Goal: Information Seeking & Learning: Learn about a topic

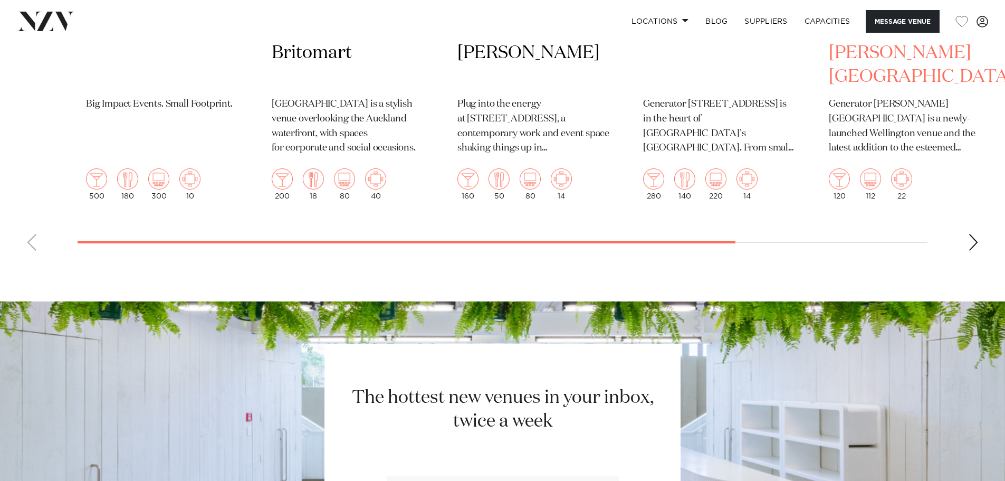
scroll to position [2111, 0]
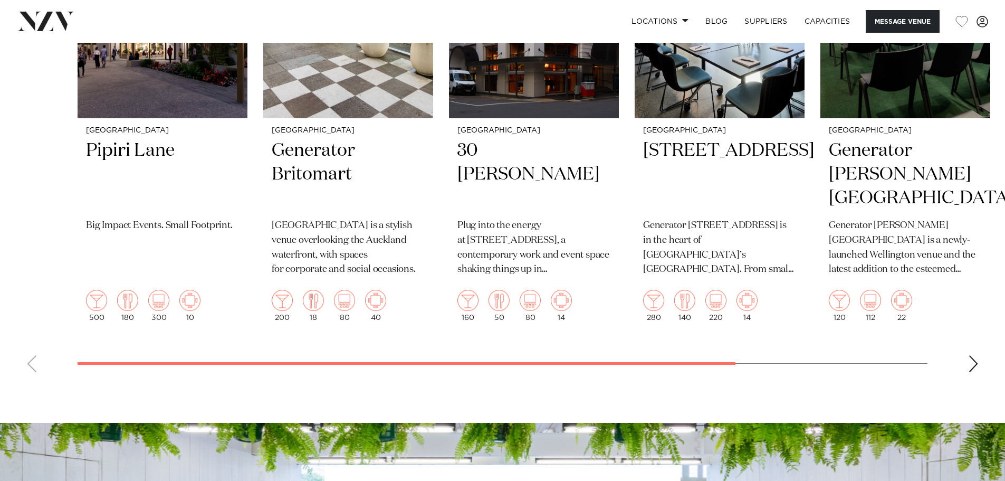
click at [975, 372] on div "Next slide" at bounding box center [973, 363] width 11 height 17
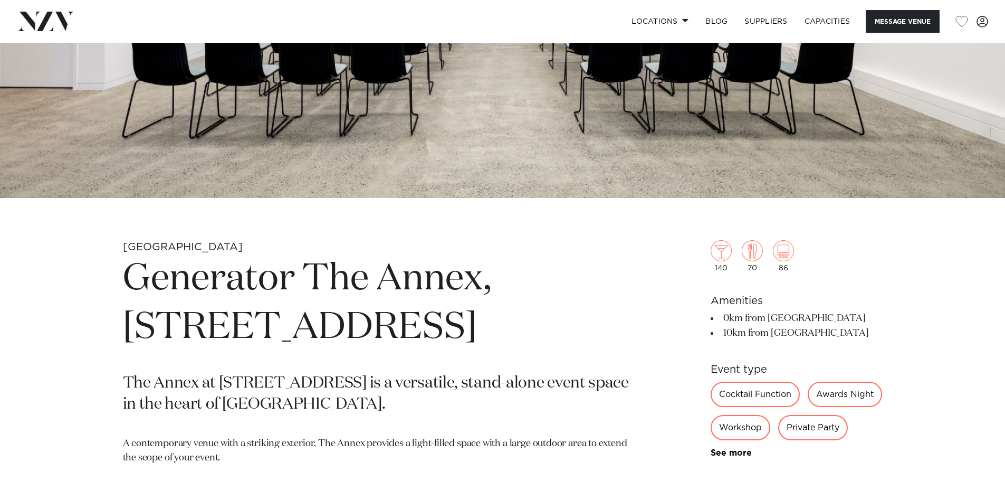
scroll to position [317, 0]
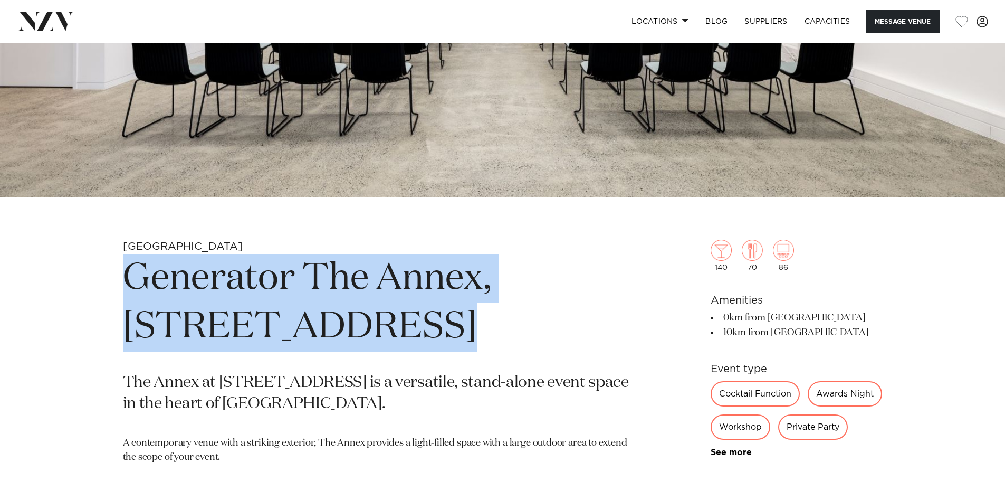
drag, startPoint x: 373, startPoint y: 329, endPoint x: 71, endPoint y: 272, distance: 307.2
click at [71, 272] on div "Auckland Generator The Annex, 10 Madden Street The Annex at 10 Madden Street is…" at bounding box center [503, 471] width 898 height 462
copy h1 "Generator The Annex, 10 Madden Street"
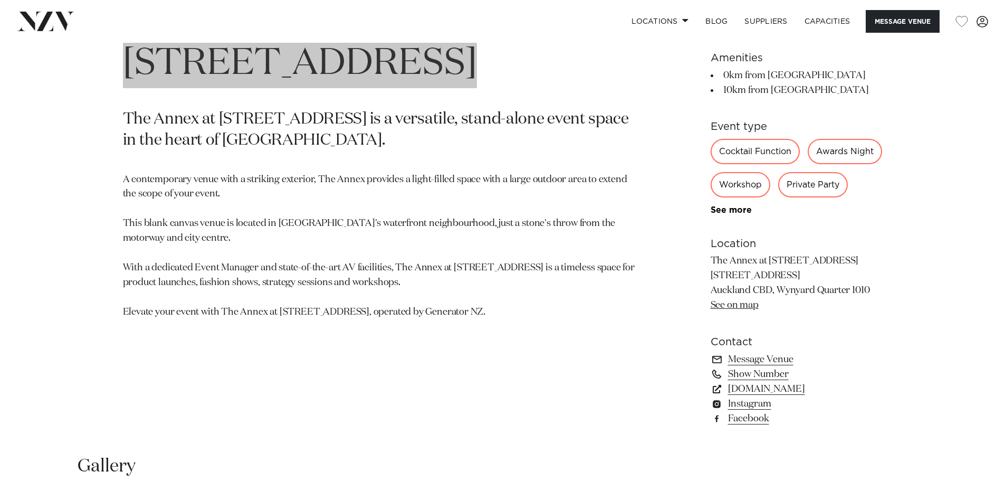
scroll to position [581, 0]
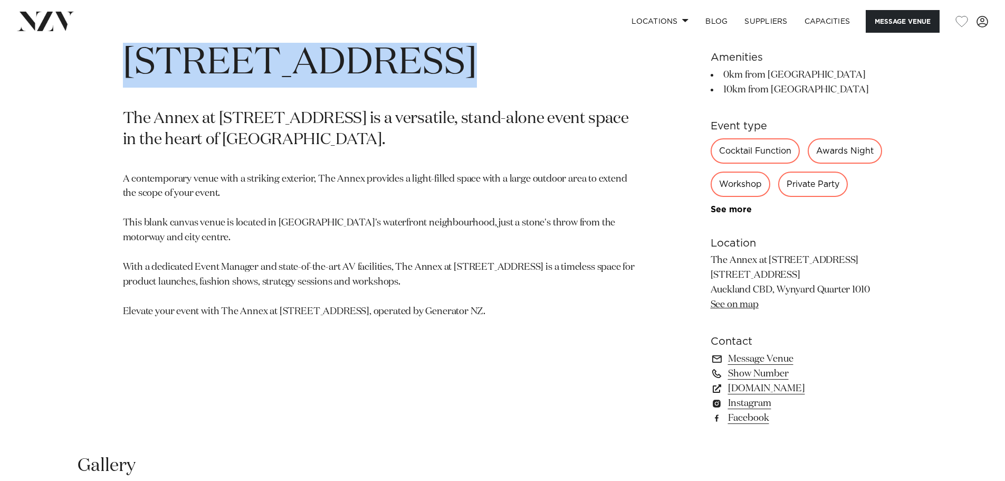
drag, startPoint x: 869, startPoint y: 322, endPoint x: 704, endPoint y: 288, distance: 169.2
click at [704, 288] on div "Auckland Generator The Annex, 10 Madden Street The Annex at 10 Madden Street is…" at bounding box center [503, 207] width 898 height 462
copy p "10 Madden Street Auckland CBD, Wynyard Quarter 1010"
drag, startPoint x: 424, startPoint y: 320, endPoint x: 431, endPoint y: 319, distance: 6.5
click at [424, 320] on section "Auckland Generator The Annex, 10 Madden Street The Annex at 10 Madden Street is…" at bounding box center [379, 207] width 513 height 462
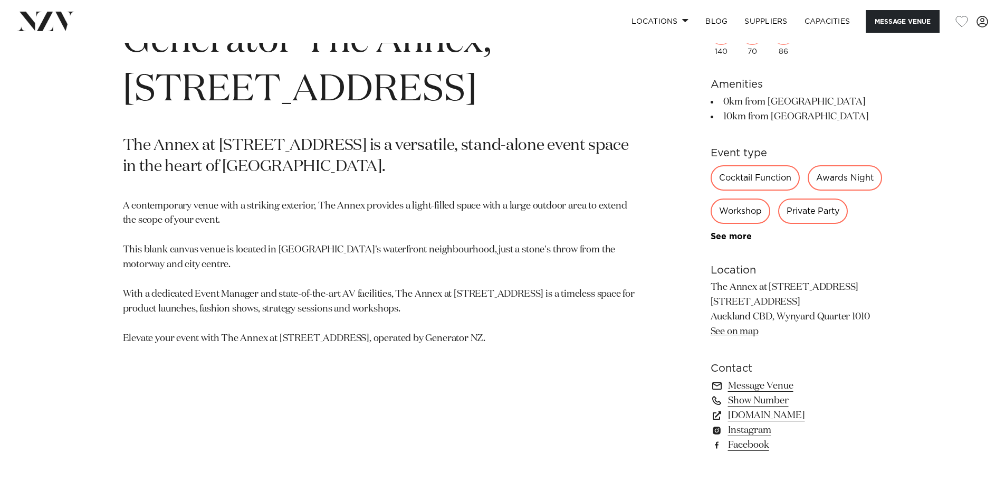
scroll to position [461, 0]
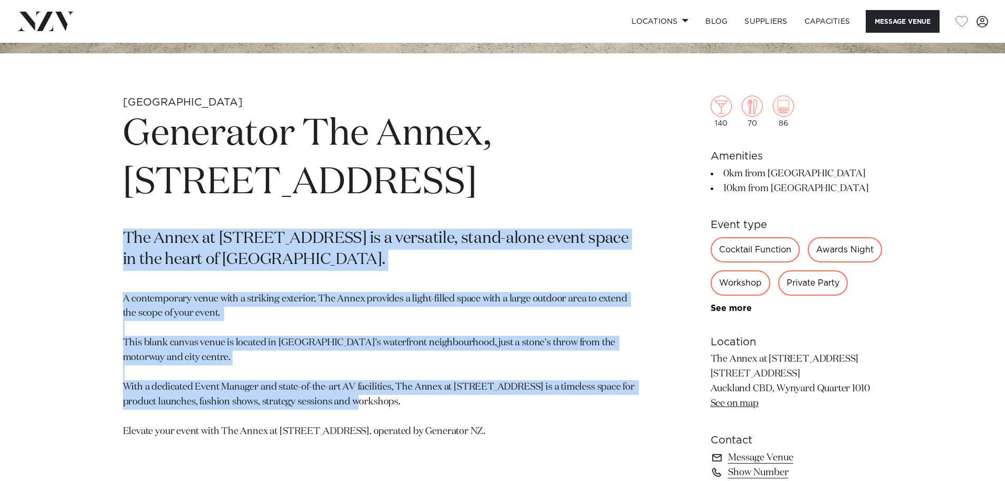
drag, startPoint x: 440, startPoint y: 396, endPoint x: 99, endPoint y: 233, distance: 378.7
click at [99, 233] on div "Auckland Generator The Annex, 10 Madden Street The Annex at 10 Madden Street is…" at bounding box center [503, 327] width 898 height 462
copy section "The Annex at 10 Madden Street is a versatile, stand-alone event space in the he…"
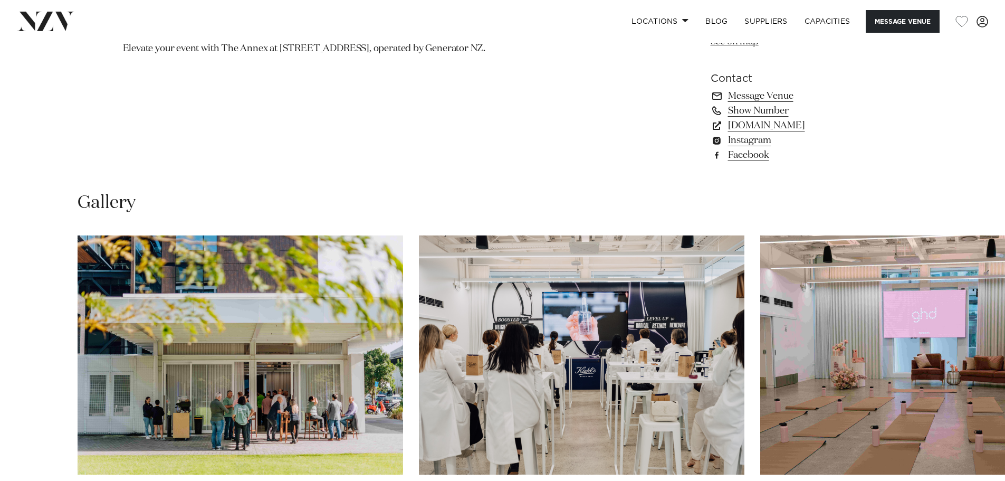
scroll to position [936, 0]
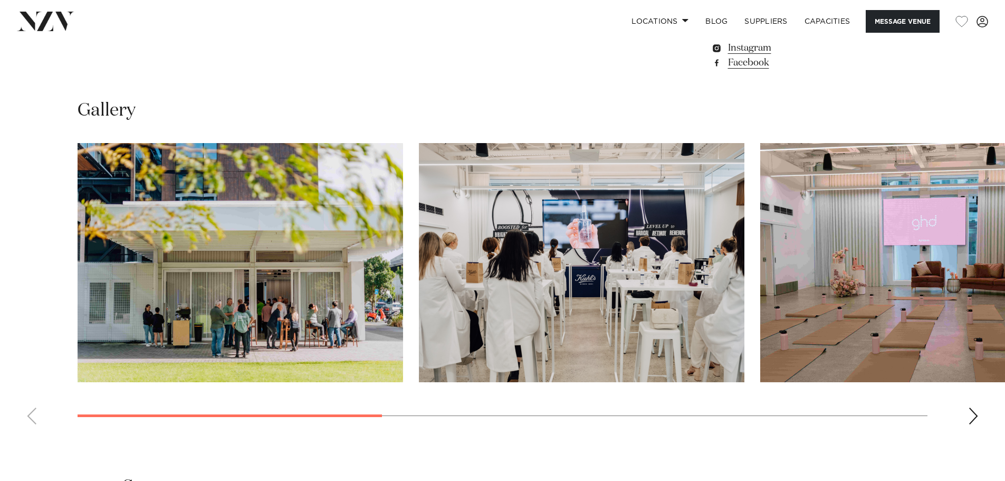
click at [975, 424] on div "Next slide" at bounding box center [973, 415] width 11 height 17
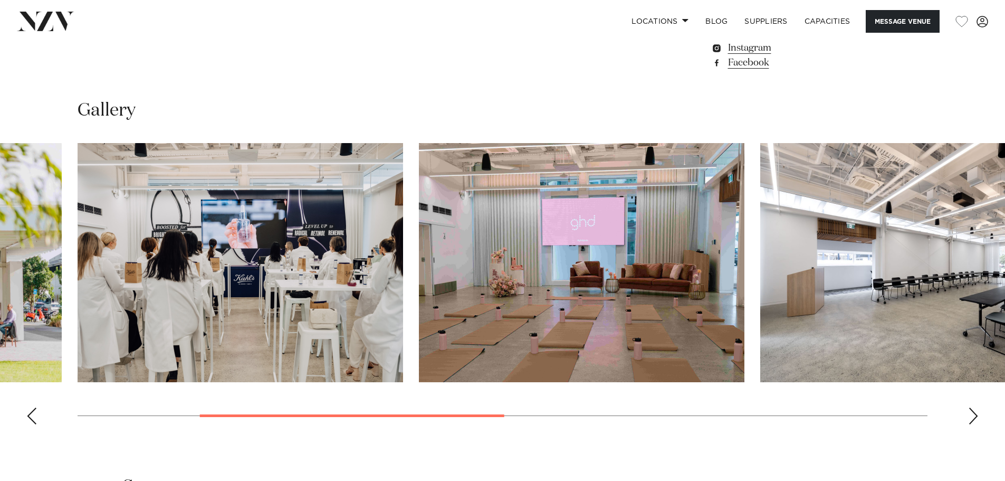
click at [975, 424] on div "Next slide" at bounding box center [973, 415] width 11 height 17
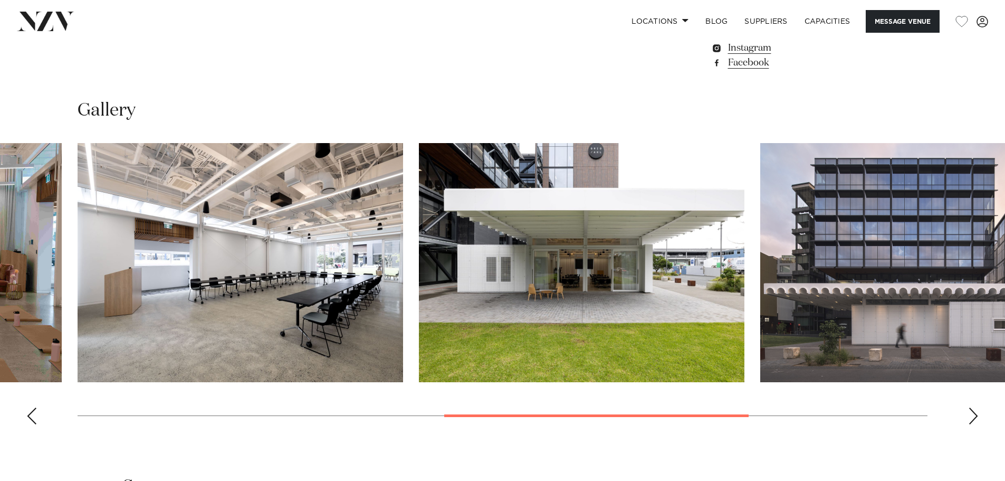
click at [973, 424] on div "Next slide" at bounding box center [973, 415] width 11 height 17
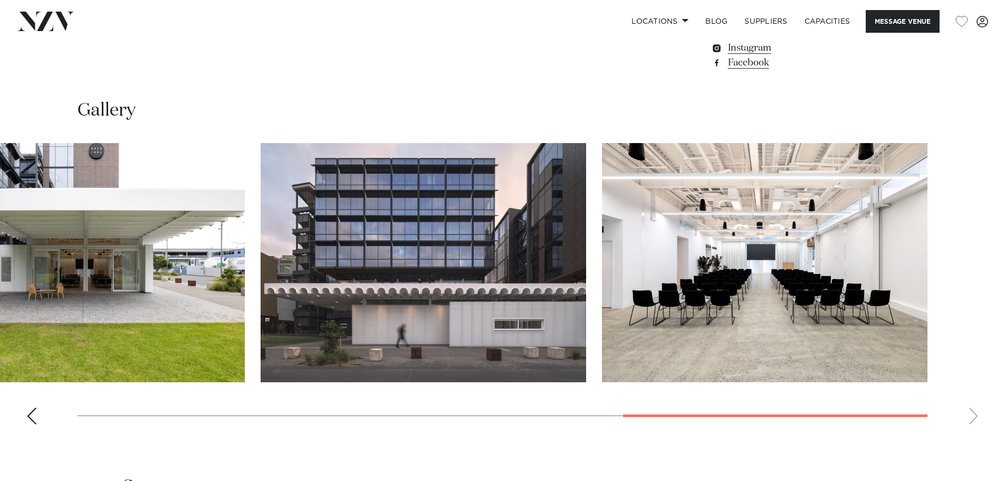
click at [145, 382] on img "5 / 7" at bounding box center [82, 262] width 326 height 239
click at [36, 424] on div "Previous slide" at bounding box center [31, 415] width 11 height 17
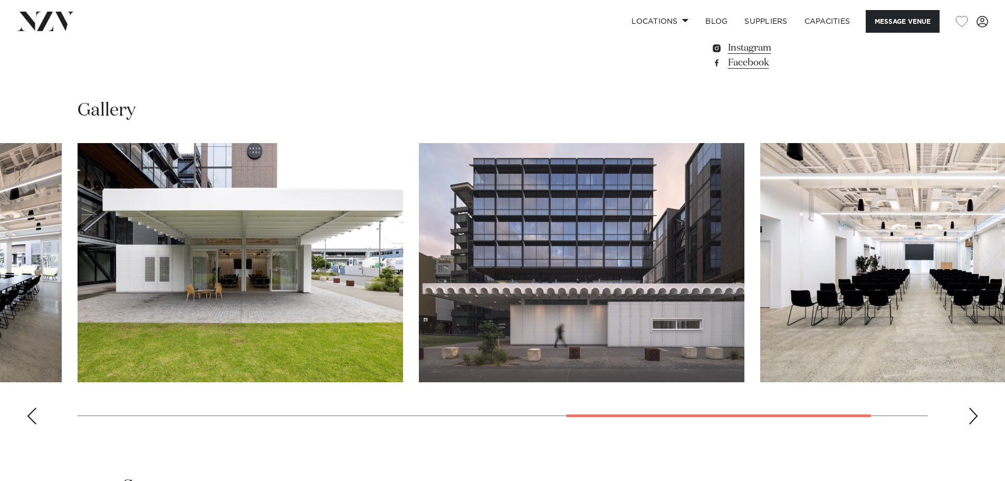
click at [36, 424] on div "Previous slide" at bounding box center [31, 415] width 11 height 17
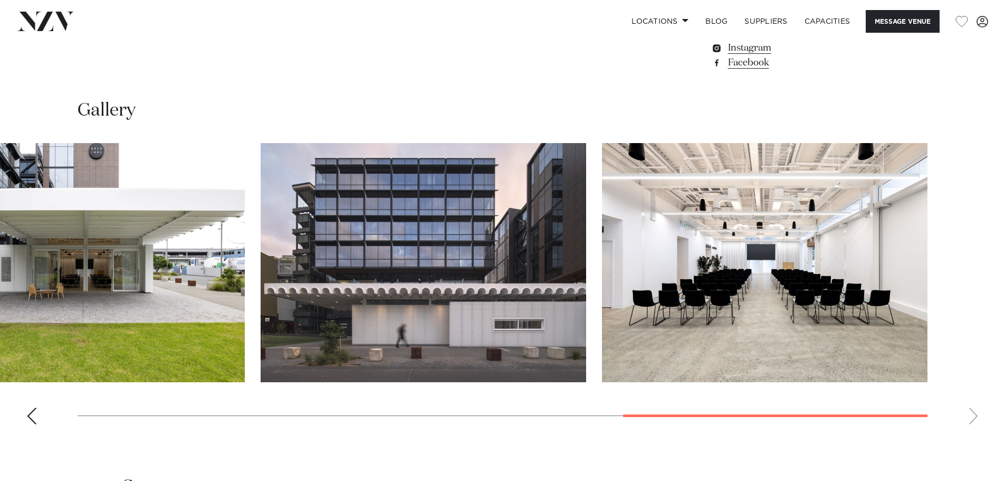
click at [431, 287] on img "6 / 7" at bounding box center [424, 262] width 326 height 239
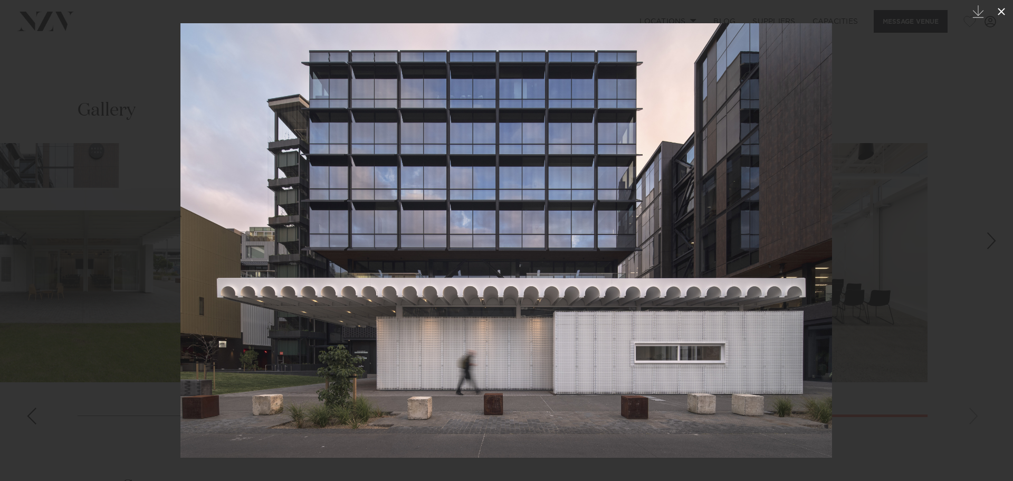
click at [998, 14] on icon at bounding box center [1001, 11] width 13 height 13
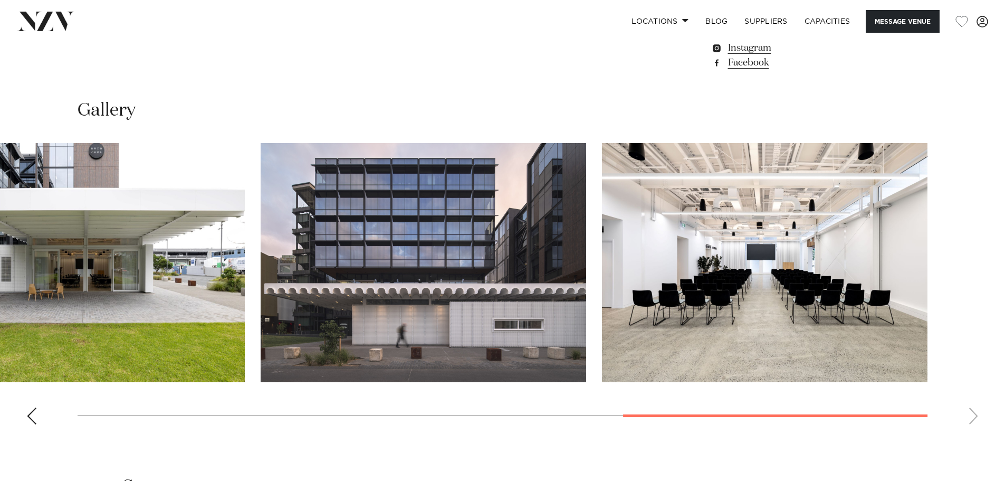
click at [147, 346] on img "5 / 7" at bounding box center [82, 262] width 326 height 239
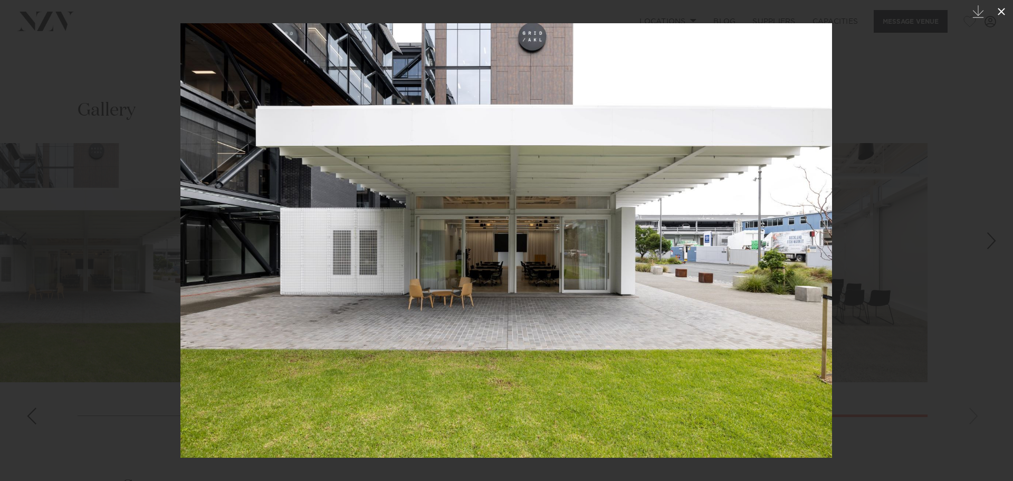
click at [1002, 10] on icon at bounding box center [1001, 11] width 13 height 13
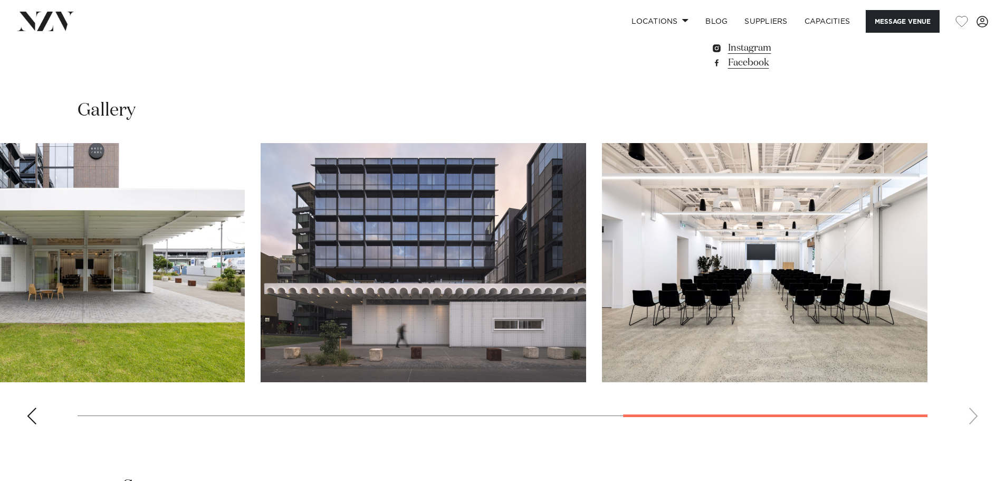
click at [27, 424] on div "Previous slide" at bounding box center [31, 415] width 11 height 17
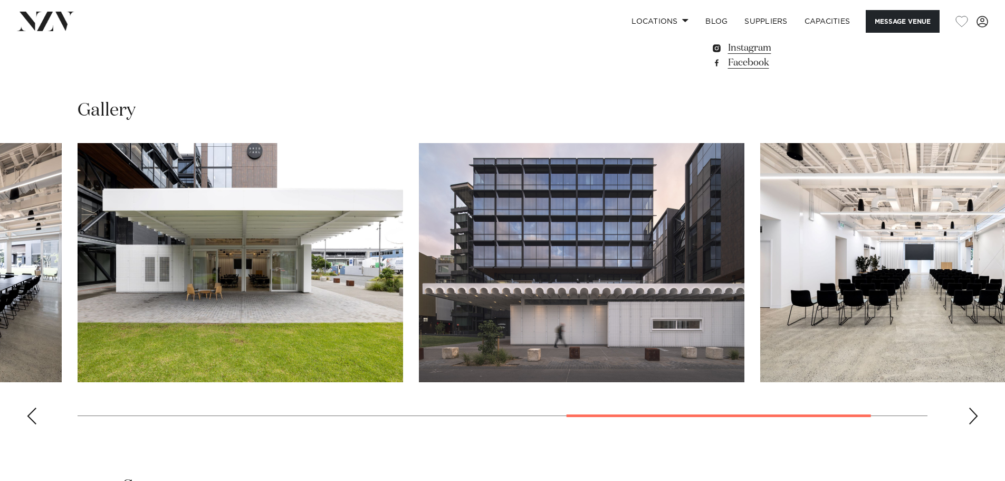
click at [27, 424] on div "Previous slide" at bounding box center [31, 415] width 11 height 17
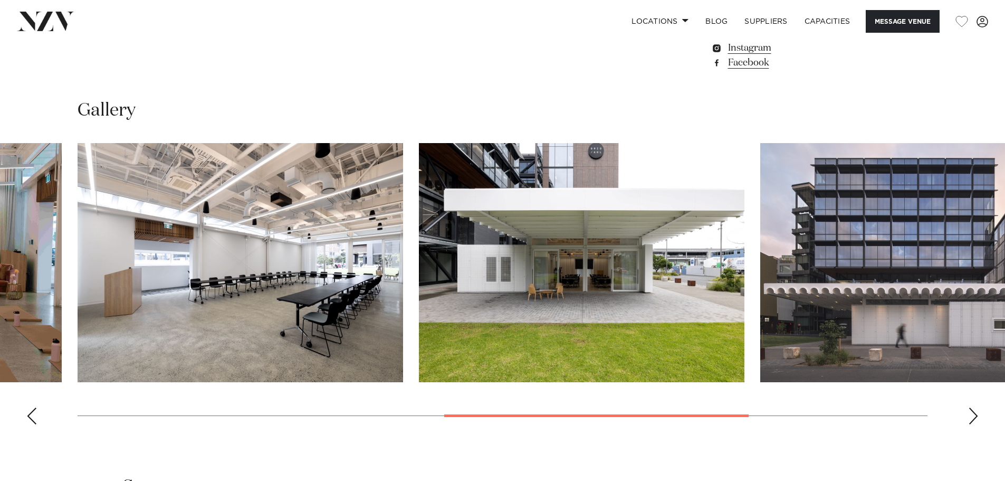
click at [27, 424] on div "Previous slide" at bounding box center [31, 415] width 11 height 17
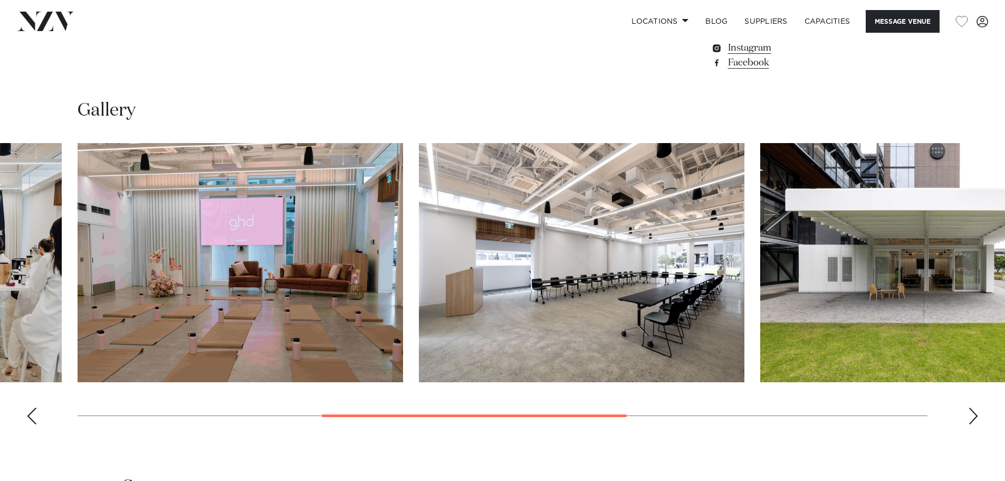
click at [522, 304] on img "4 / 7" at bounding box center [582, 262] width 326 height 239
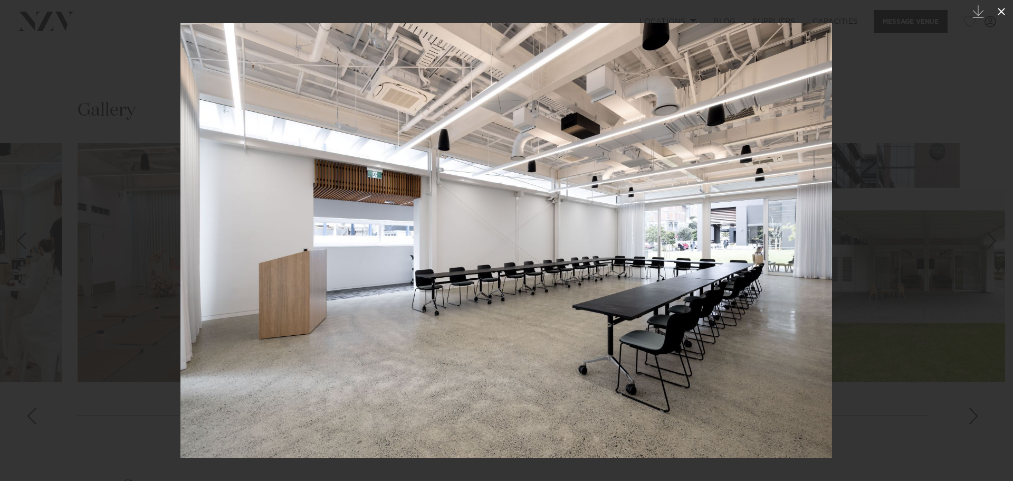
click at [1000, 13] on icon at bounding box center [1001, 11] width 13 height 13
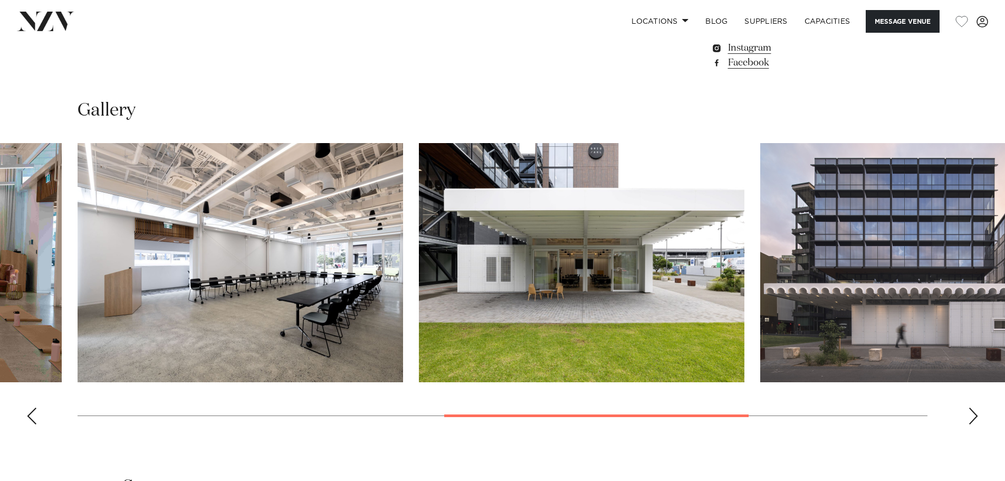
click at [34, 424] on div "Previous slide" at bounding box center [31, 415] width 11 height 17
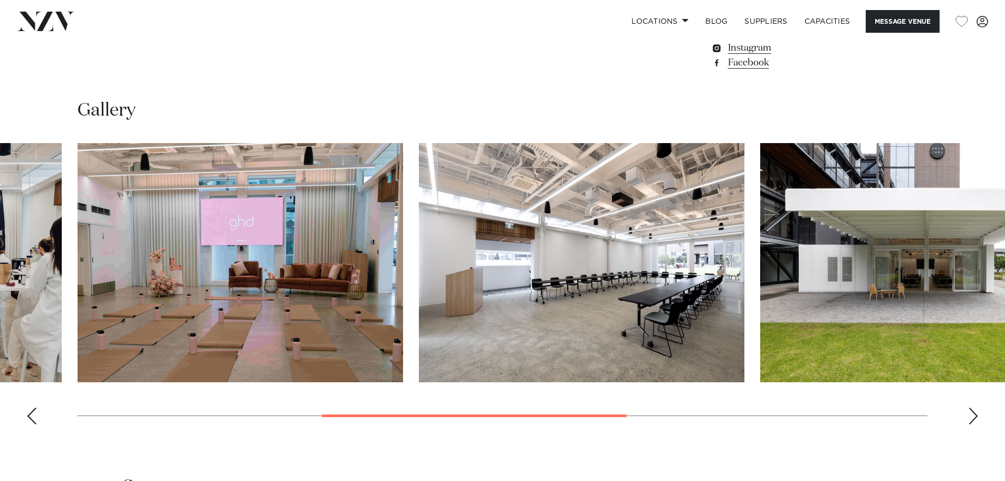
click at [34, 424] on div "Previous slide" at bounding box center [31, 415] width 11 height 17
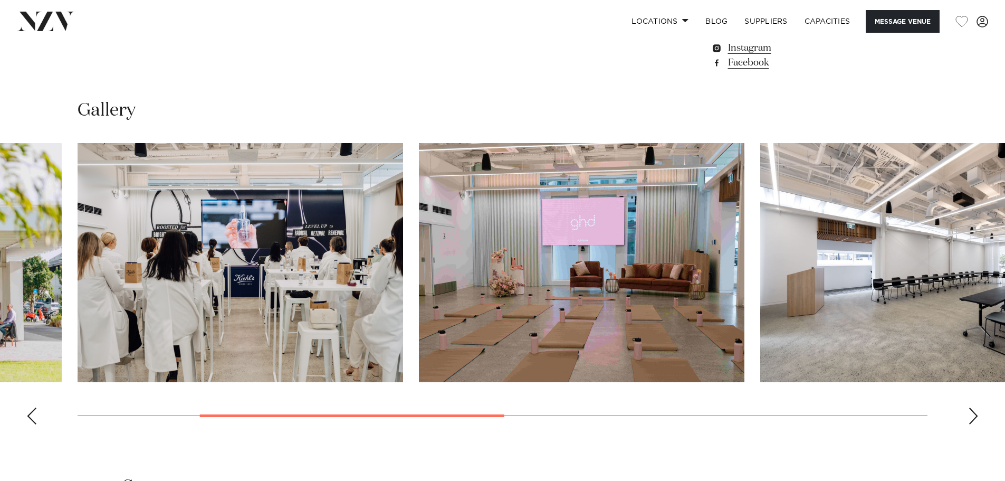
click at [34, 424] on div "Previous slide" at bounding box center [31, 415] width 11 height 17
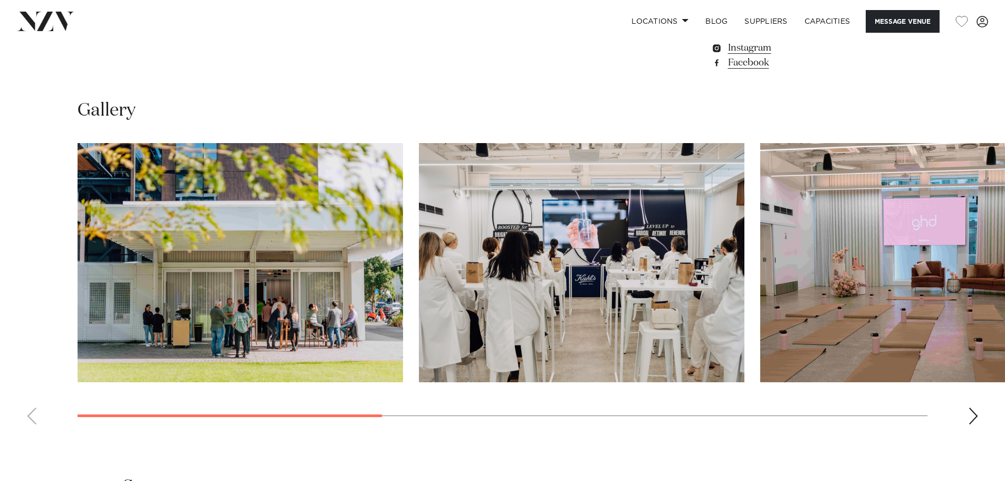
click at [269, 265] on img "1 / 7" at bounding box center [241, 262] width 326 height 239
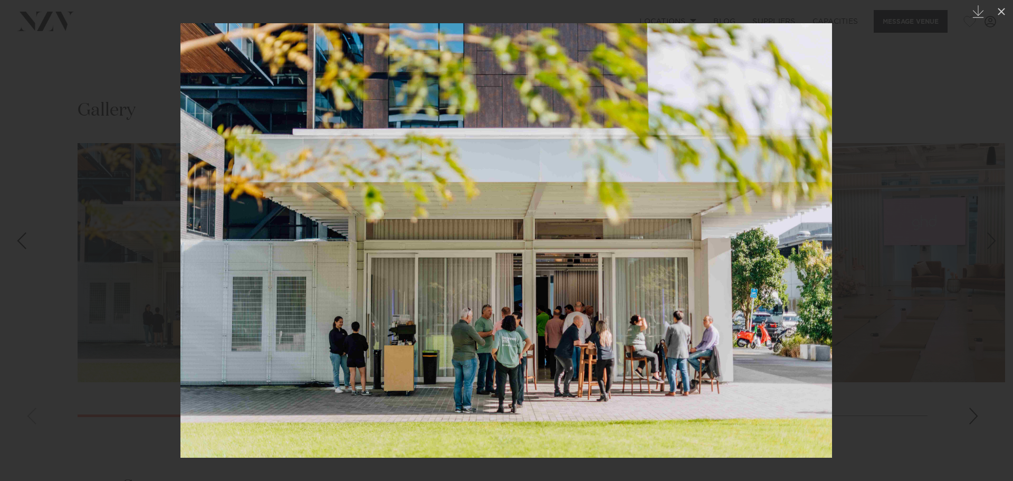
click at [920, 141] on div at bounding box center [506, 240] width 1013 height 481
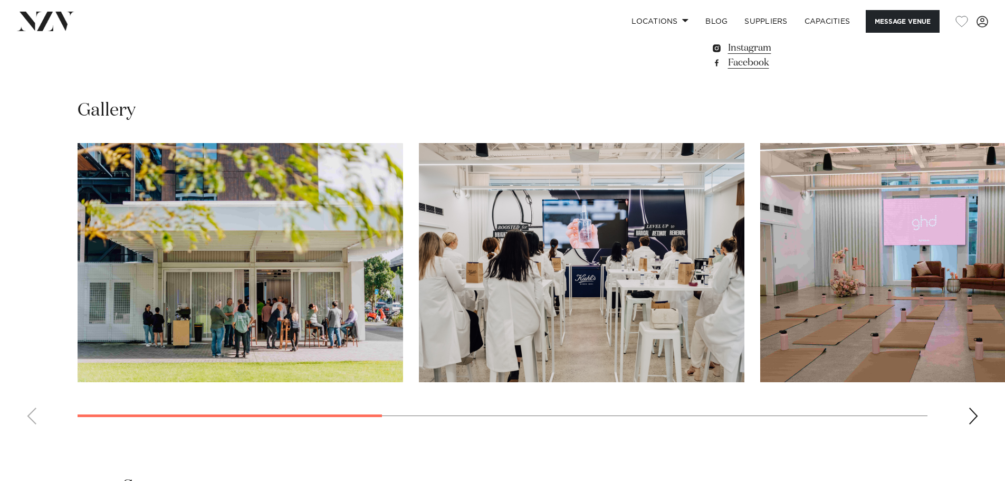
click at [844, 366] on img "3 / 7" at bounding box center [924, 262] width 326 height 239
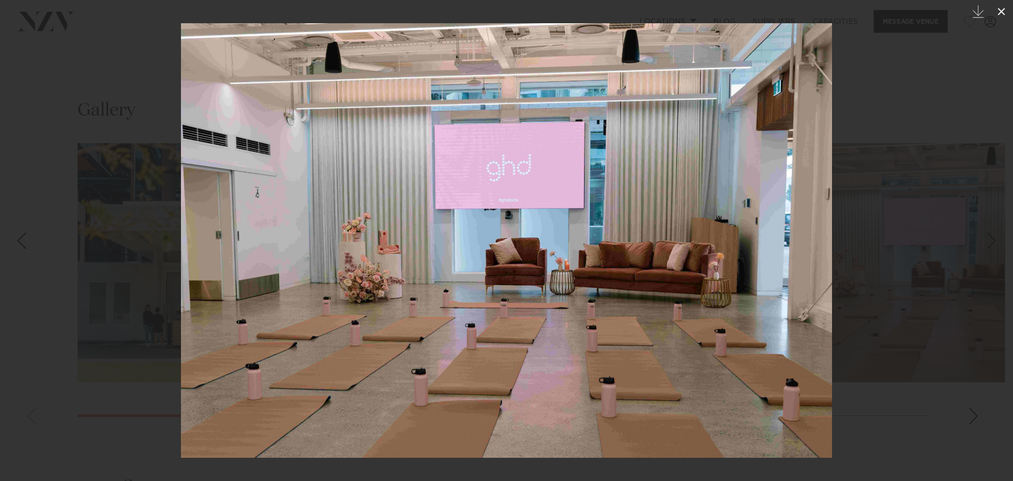
click at [1003, 16] on icon at bounding box center [1001, 11] width 13 height 13
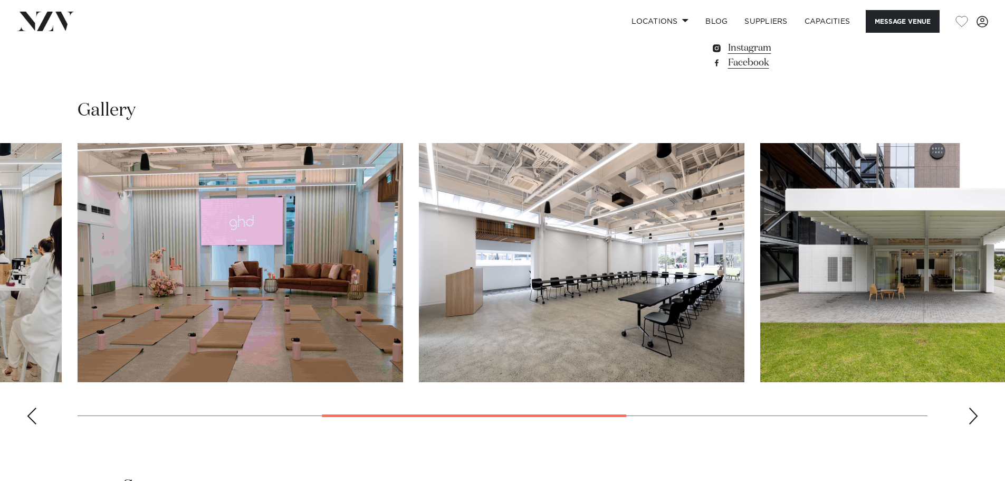
click at [978, 424] on div "Next slide" at bounding box center [973, 415] width 11 height 17
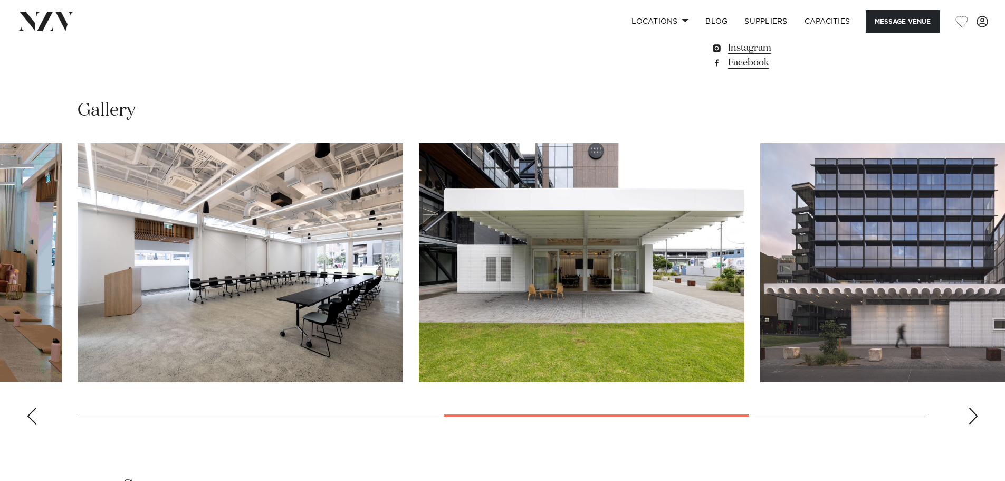
click at [978, 424] on div "Next slide" at bounding box center [973, 415] width 11 height 17
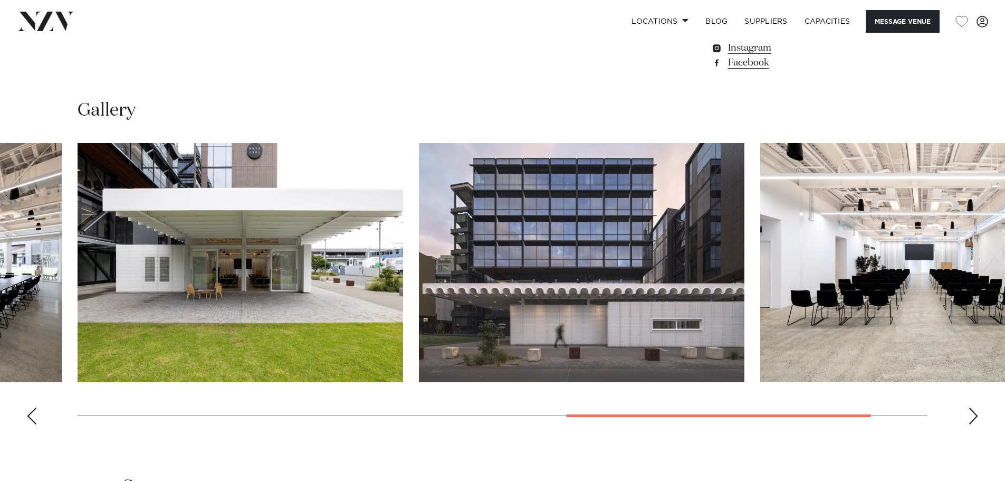
click at [978, 424] on div "Next slide" at bounding box center [973, 415] width 11 height 17
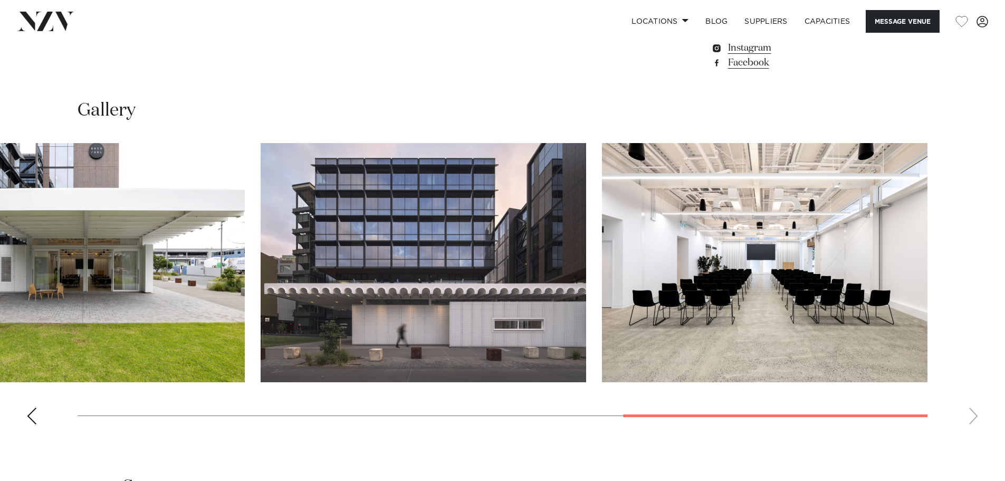
click at [978, 433] on swiper-container at bounding box center [502, 288] width 1005 height 290
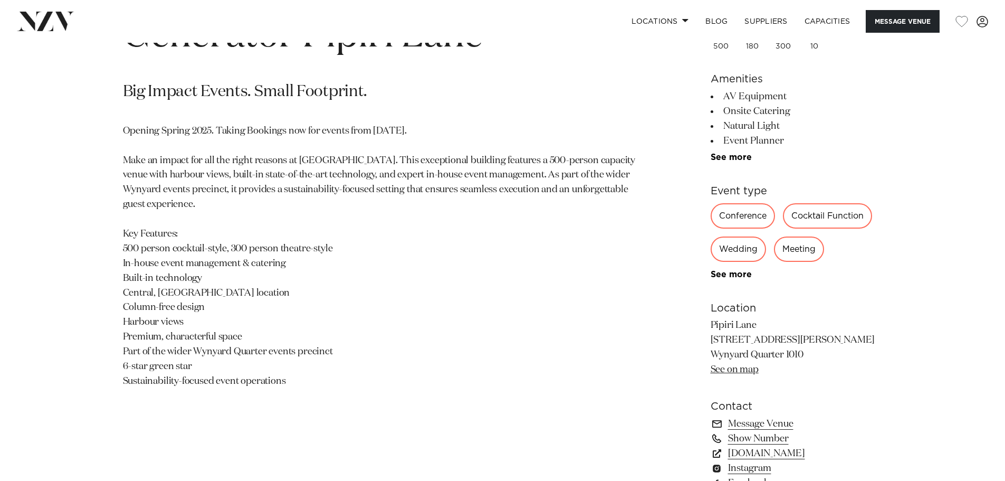
scroll to position [581, 0]
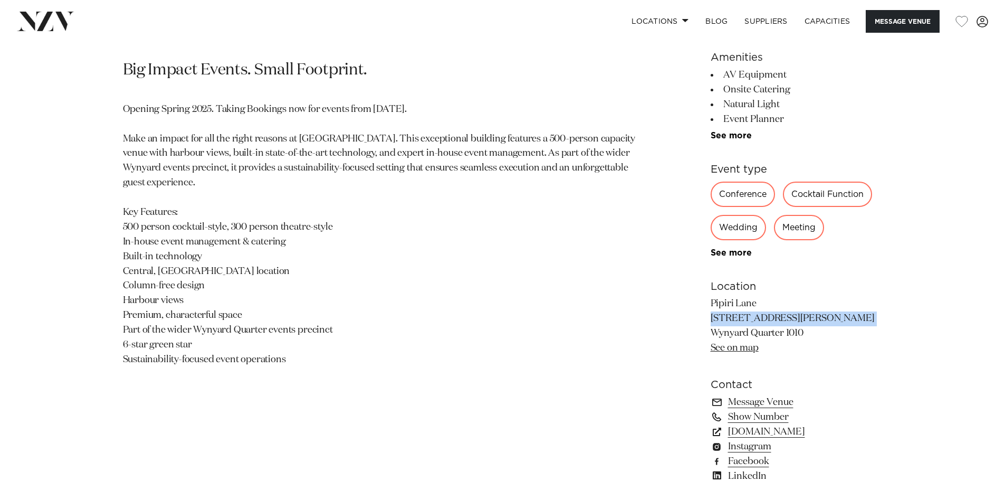
drag, startPoint x: 787, startPoint y: 320, endPoint x: 696, endPoint y: 317, distance: 90.8
click at [696, 317] on div "Auckland Generator Pipiri Lane Big Impact Events. Small Footprint. Opening Spri…" at bounding box center [503, 258] width 898 height 565
click at [724, 314] on p "Pipiri Lane 124 Halsey Street Wynyard Quarter 1010 See on map" at bounding box center [797, 326] width 172 height 59
drag, startPoint x: 783, startPoint y: 319, endPoint x: 712, endPoint y: 315, distance: 71.3
click at [712, 315] on p "Pipiri Lane 124 Halsey Street Wynyard Quarter 1010 See on map" at bounding box center [797, 326] width 172 height 59
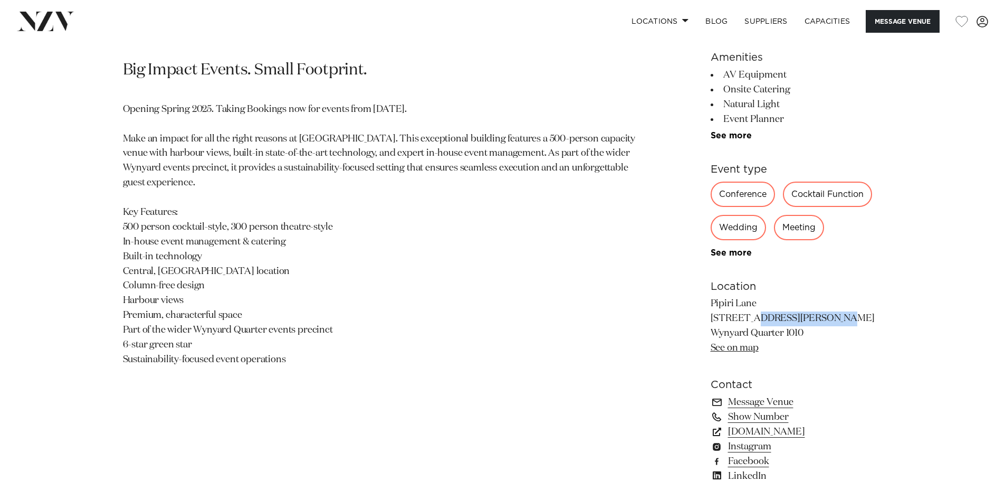
copy p "124 Halsey Street"
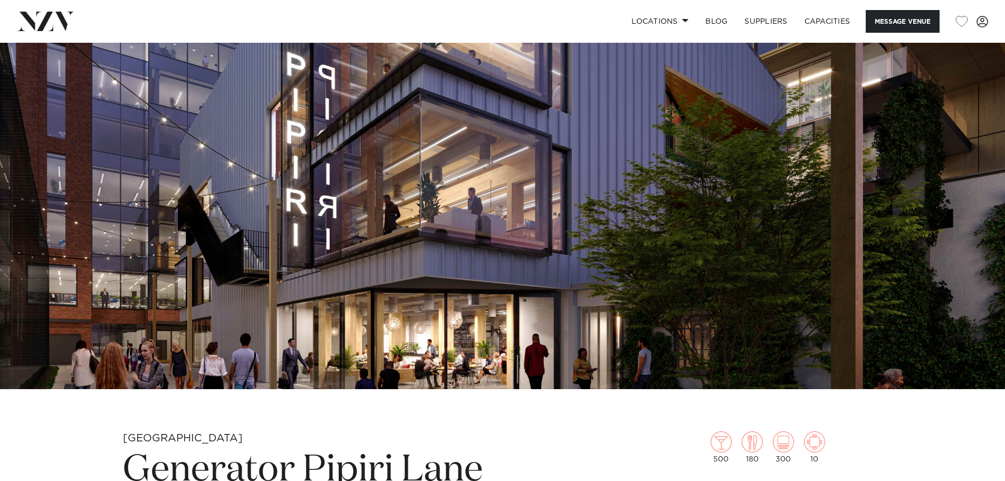
scroll to position [0, 0]
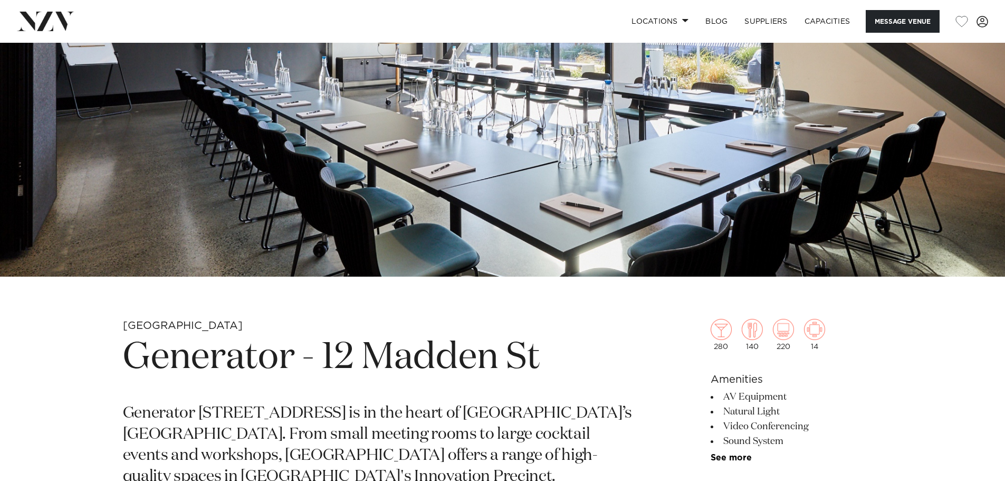
scroll to position [264, 0]
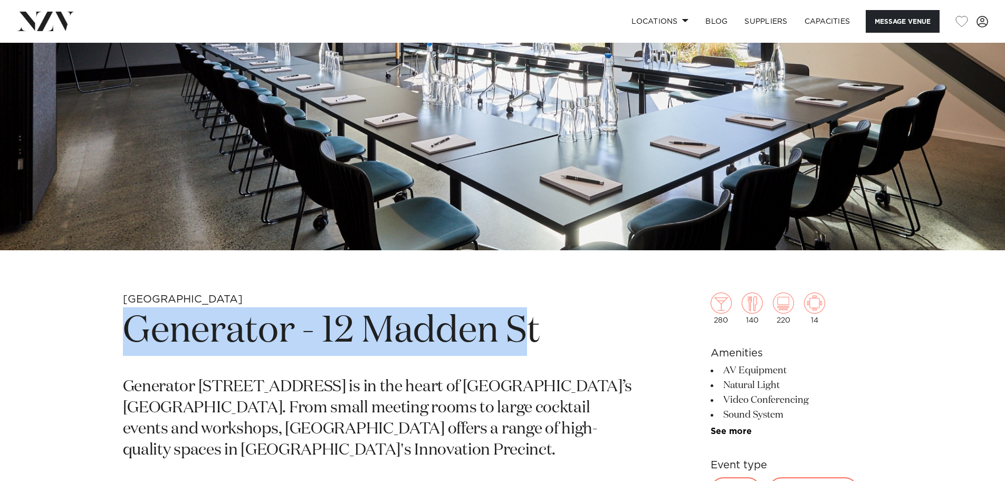
drag, startPoint x: 534, startPoint y: 336, endPoint x: 99, endPoint y: 335, distance: 434.9
drag, startPoint x: 384, startPoint y: 327, endPoint x: 475, endPoint y: 331, distance: 90.9
click at [385, 327] on h1 "Generator - 12 Madden St" at bounding box center [379, 331] width 513 height 49
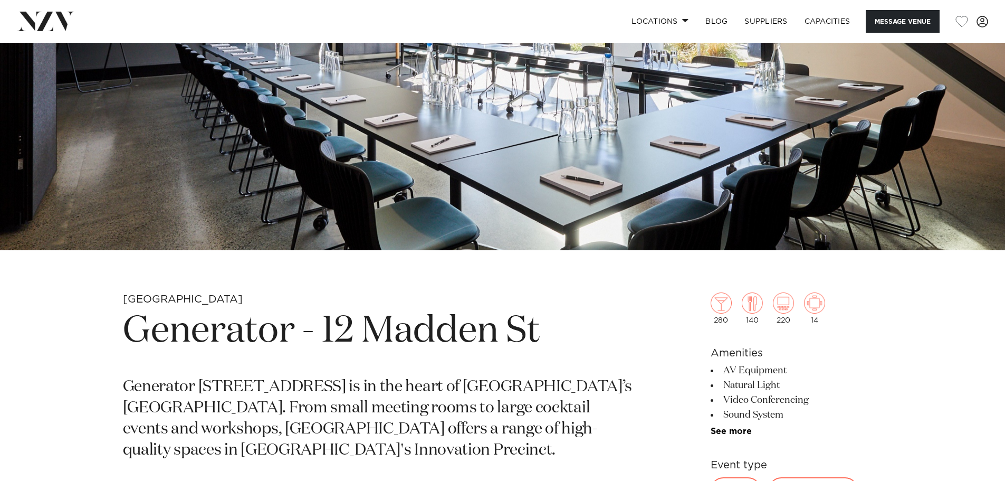
click at [566, 338] on h1 "Generator - 12 Madden St" at bounding box center [379, 331] width 513 height 49
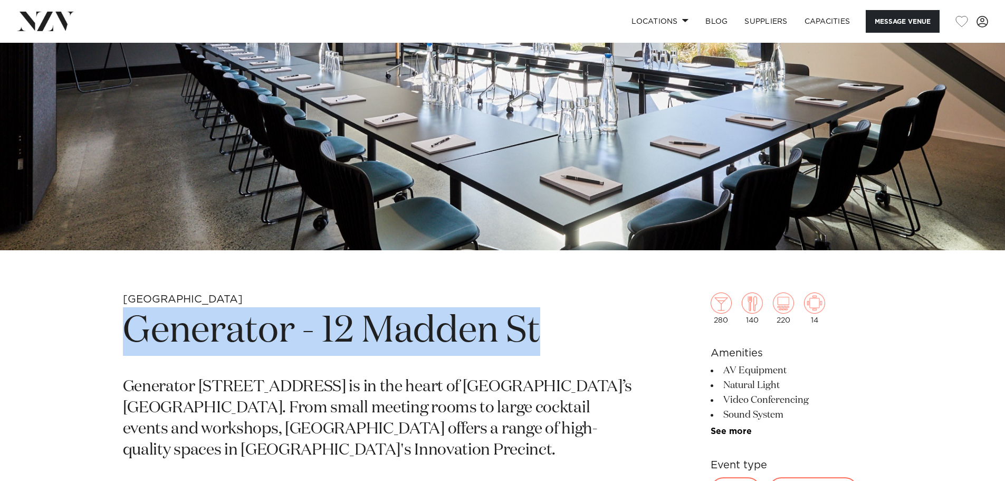
drag, startPoint x: 546, startPoint y: 327, endPoint x: 154, endPoint y: 326, distance: 392.7
click at [125, 325] on h1 "Generator - 12 Madden St" at bounding box center [379, 331] width 513 height 49
copy h1 "Generator - 12 Madden St"
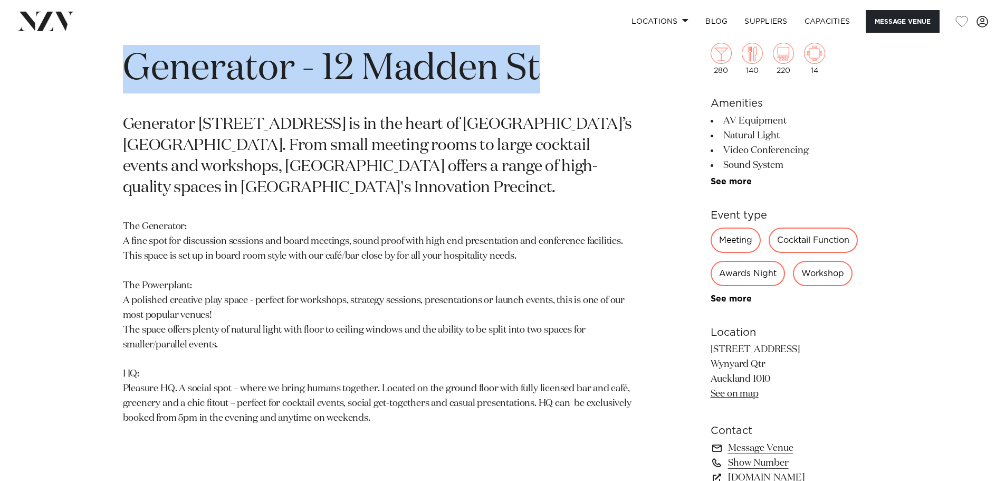
scroll to position [581, 0]
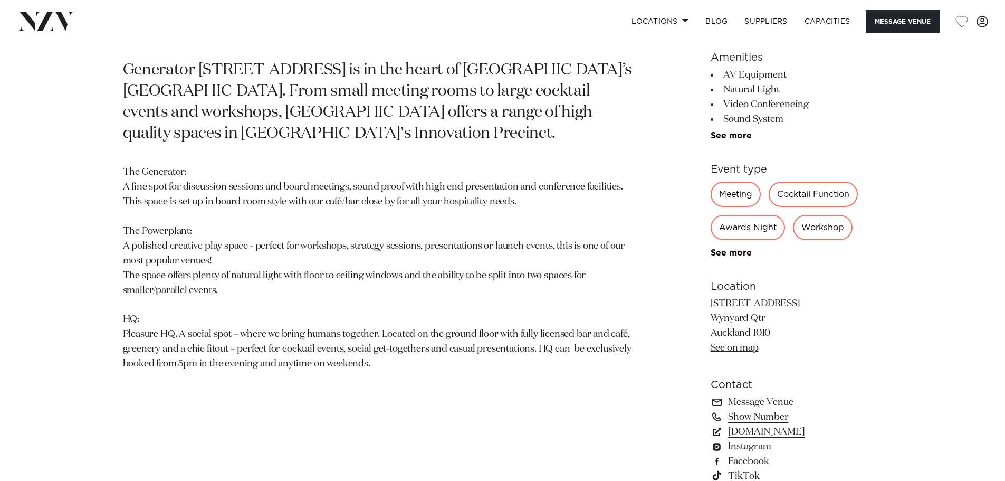
click at [288, 330] on p "The Generator: A fine spot for discussion sessions and board meetings, sound pr…" at bounding box center [379, 268] width 513 height 206
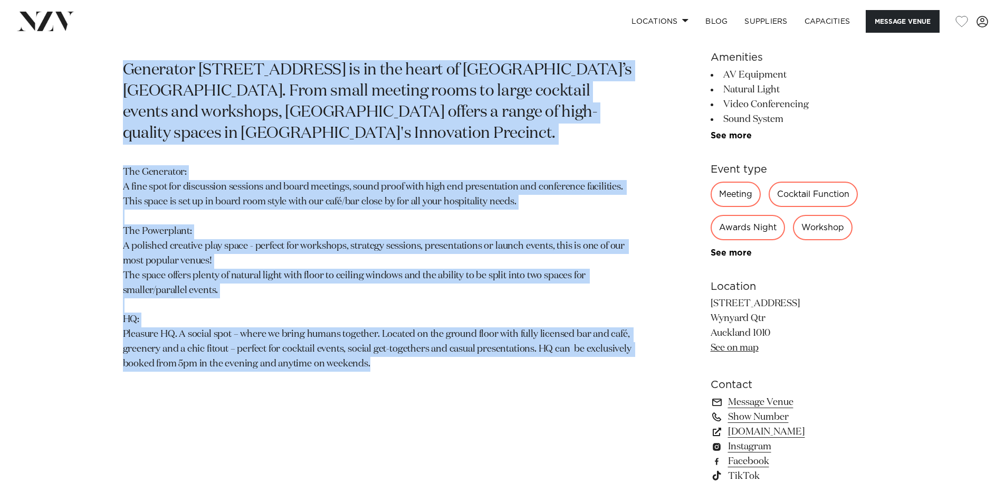
drag, startPoint x: 372, startPoint y: 364, endPoint x: 111, endPoint y: 72, distance: 391.8
click at [111, 72] on div "Auckland Generator - 12 Madden St Generator 12 Madden Street is in the heart of…" at bounding box center [503, 236] width 898 height 520
copy section "Generator 12 Madden Street is in the heart of Auckland’s Wynyard Quarter. From …"
drag, startPoint x: 154, startPoint y: 20, endPoint x: 159, endPoint y: 2, distance: 18.7
click at [154, 20] on link at bounding box center [158, 21] width 282 height 19
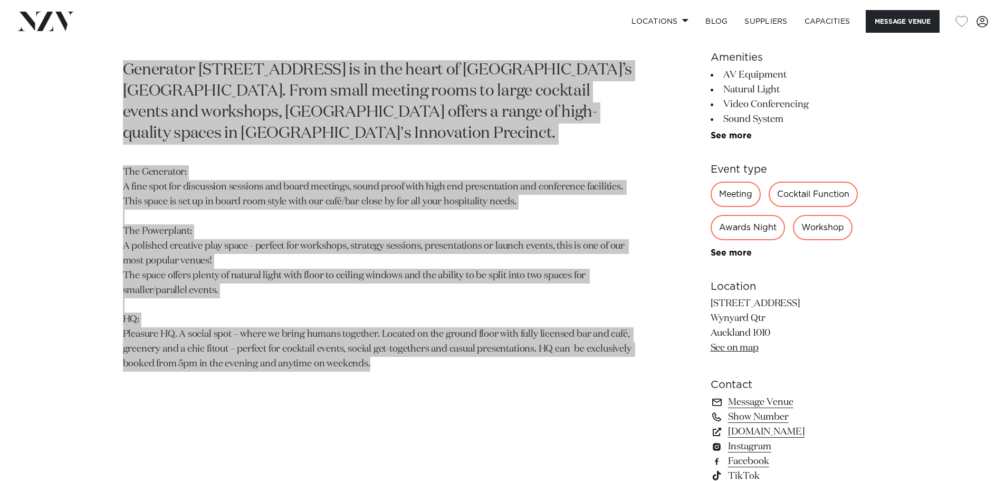
scroll to position [577, 0]
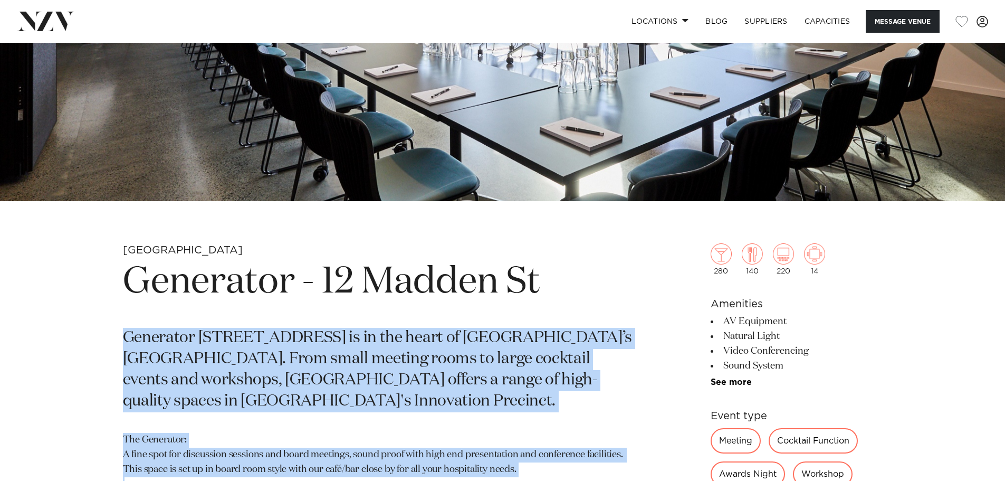
click at [391, 338] on p "Generator [STREET_ADDRESS] is in the heart of [GEOGRAPHIC_DATA]’s [GEOGRAPHIC_D…" at bounding box center [379, 370] width 513 height 84
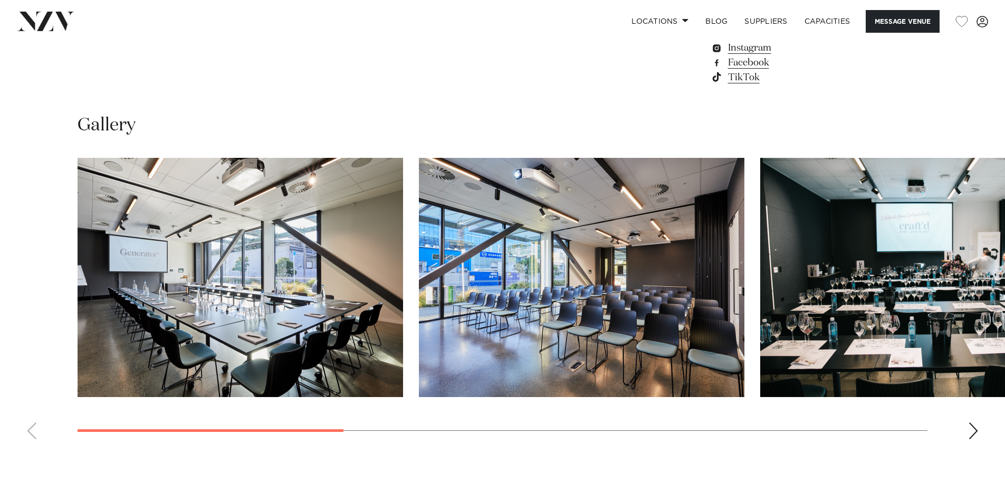
scroll to position [999, 0]
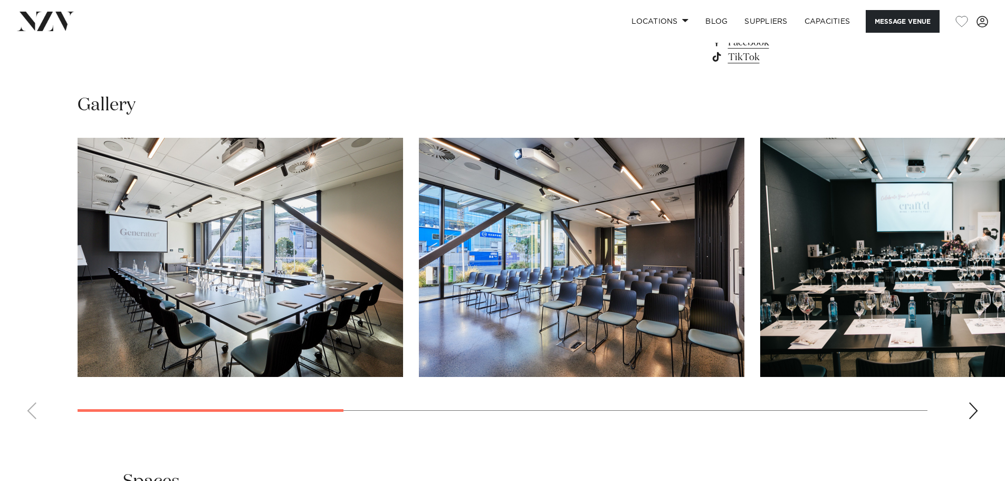
click at [227, 299] on img "1 / 8" at bounding box center [241, 257] width 326 height 239
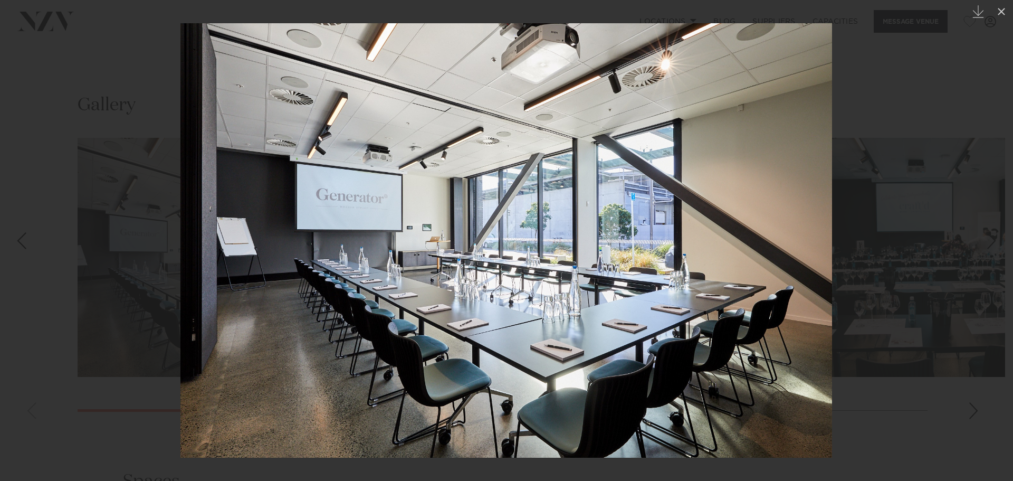
click at [907, 220] on div at bounding box center [506, 240] width 1013 height 481
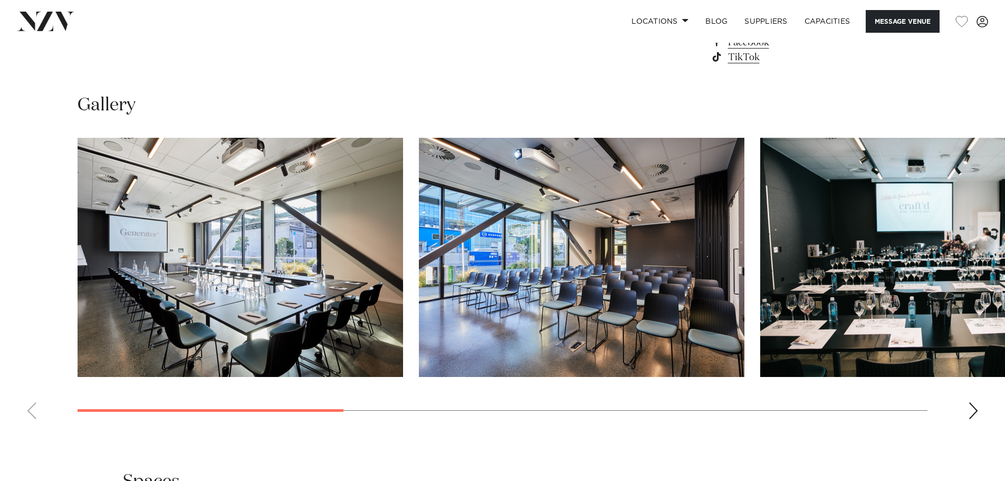
click at [622, 282] on img "2 / 8" at bounding box center [582, 257] width 326 height 239
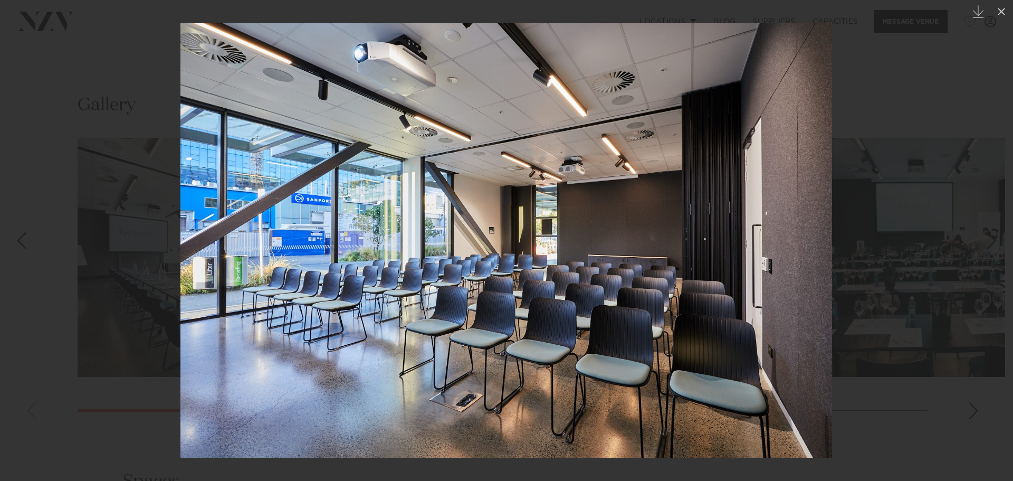
click at [873, 211] on div at bounding box center [506, 240] width 1013 height 481
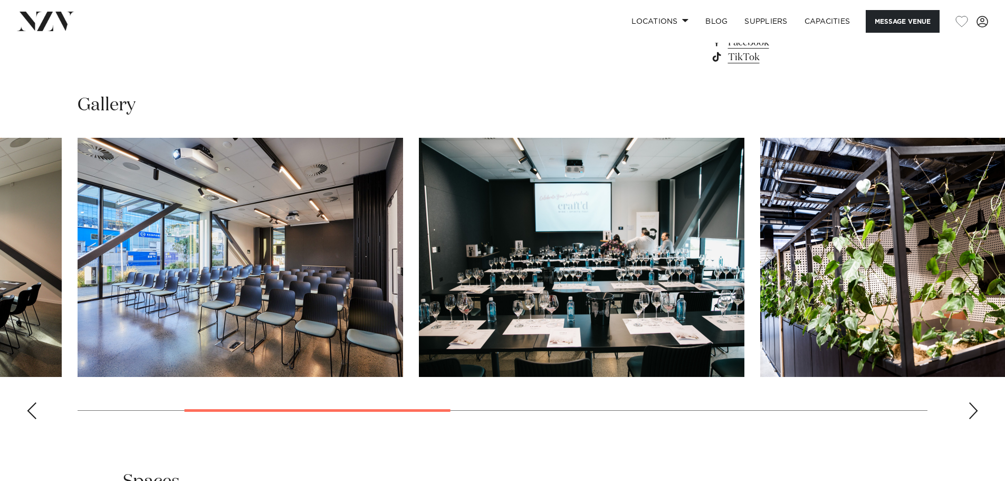
click at [976, 411] on div "Next slide" at bounding box center [973, 410] width 11 height 17
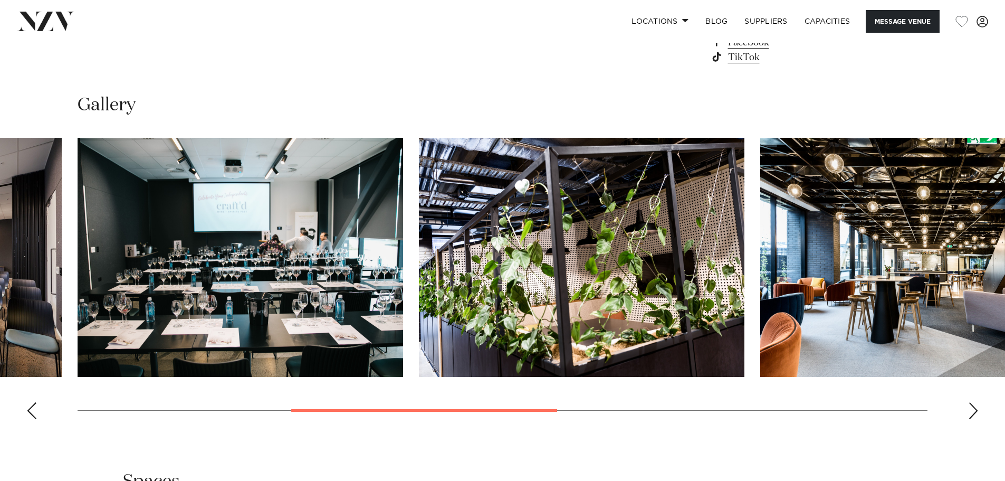
click at [976, 411] on div "Next slide" at bounding box center [973, 410] width 11 height 17
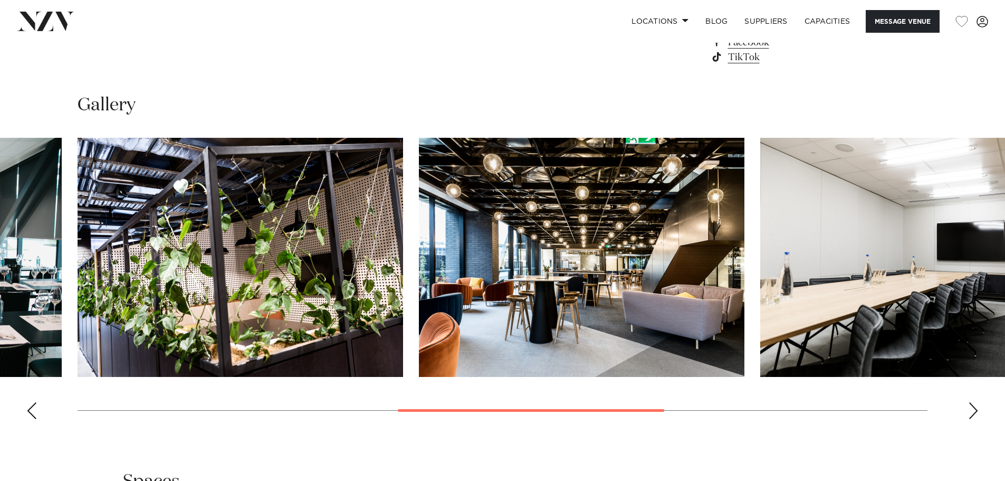
click at [483, 283] on img "5 / 8" at bounding box center [582, 257] width 326 height 239
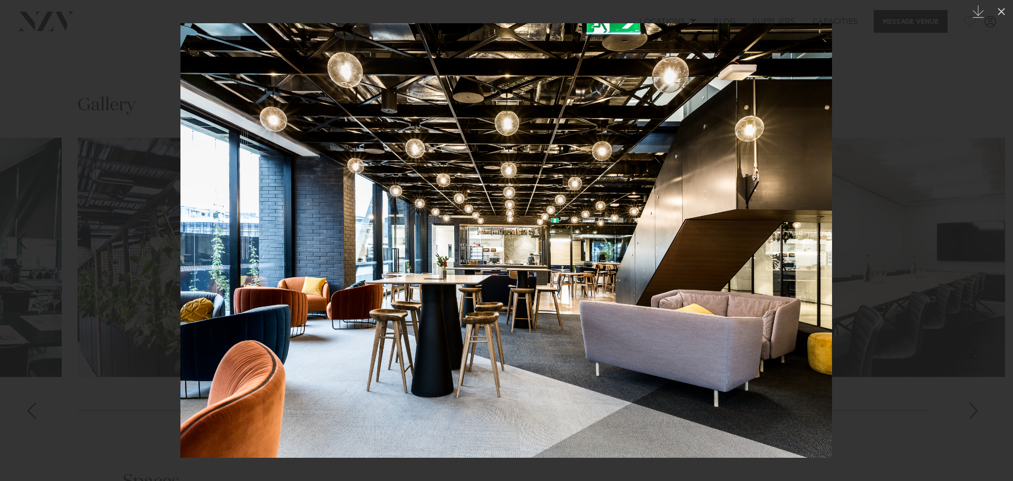
click at [929, 270] on div at bounding box center [506, 240] width 1013 height 481
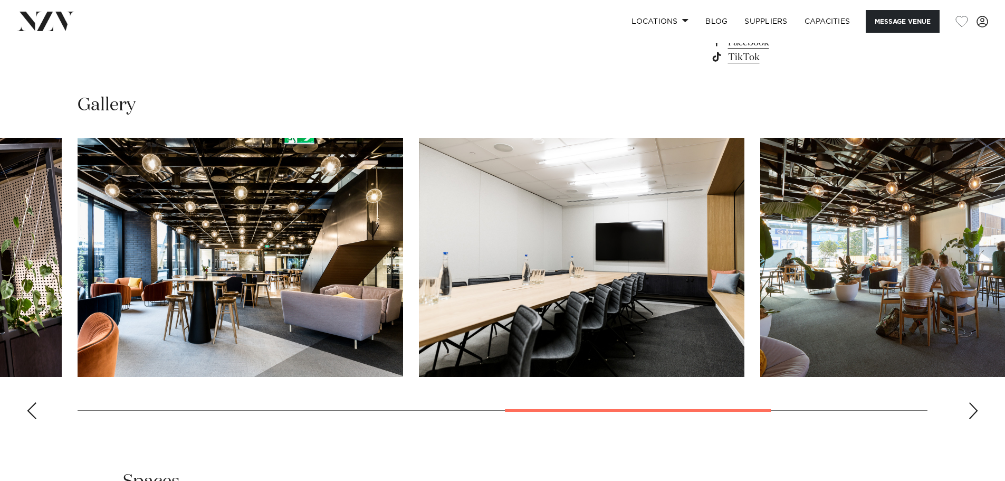
click at [868, 412] on swiper-container at bounding box center [502, 283] width 1005 height 290
click at [839, 406] on swiper-container at bounding box center [502, 283] width 1005 height 290
click at [971, 407] on div "Next slide" at bounding box center [973, 410] width 11 height 17
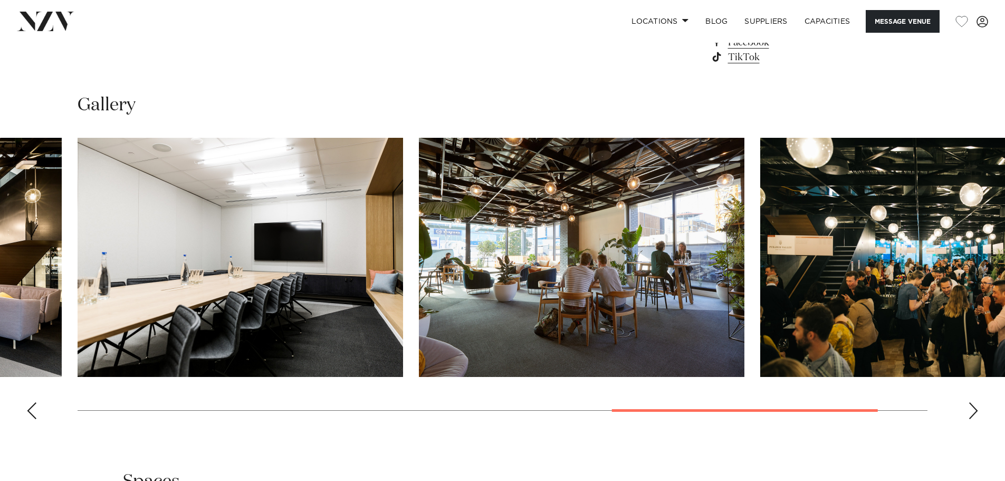
click at [971, 407] on div "Next slide" at bounding box center [973, 410] width 11 height 17
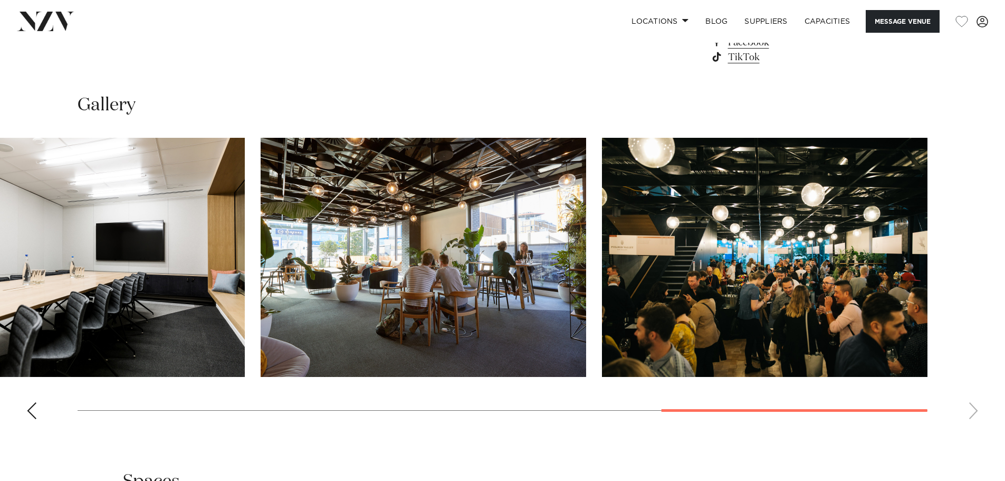
click at [729, 280] on img "8 / 8" at bounding box center [765, 257] width 326 height 239
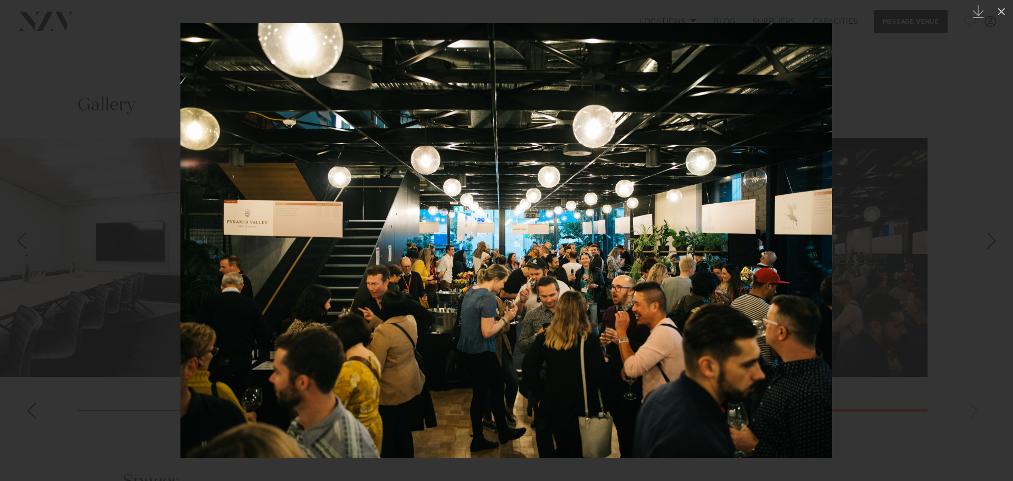
drag, startPoint x: 519, startPoint y: 292, endPoint x: 108, endPoint y: 424, distance: 432.0
click at [108, 424] on div at bounding box center [506, 240] width 1013 height 481
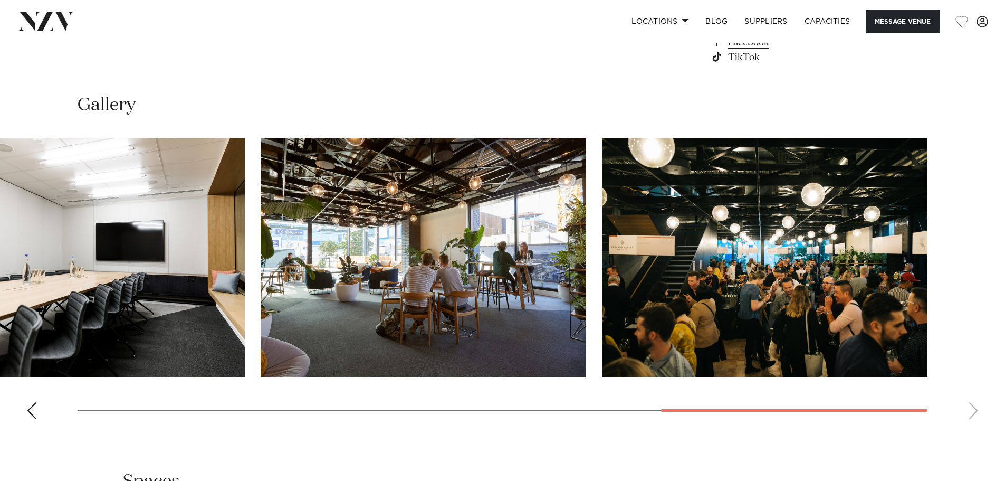
click at [683, 330] on img "8 / 8" at bounding box center [765, 257] width 326 height 239
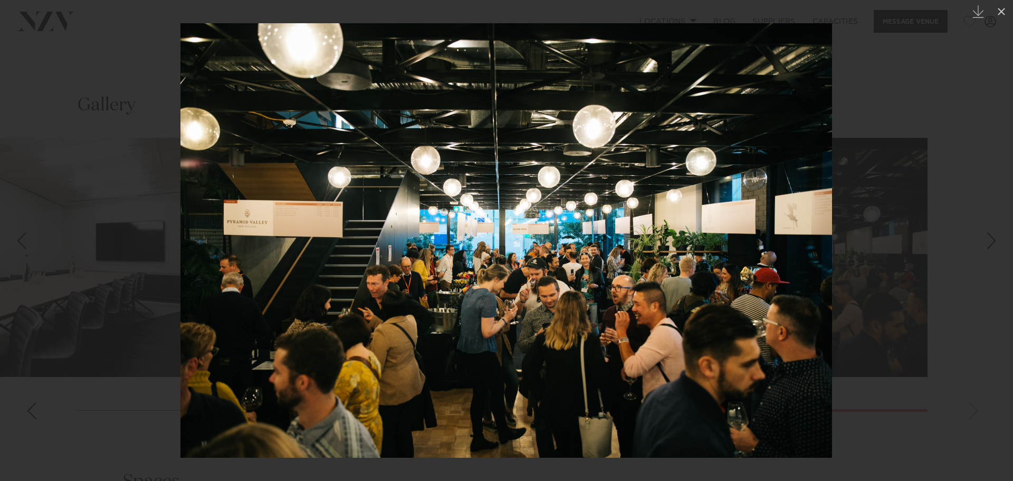
click at [920, 125] on div at bounding box center [506, 240] width 1013 height 481
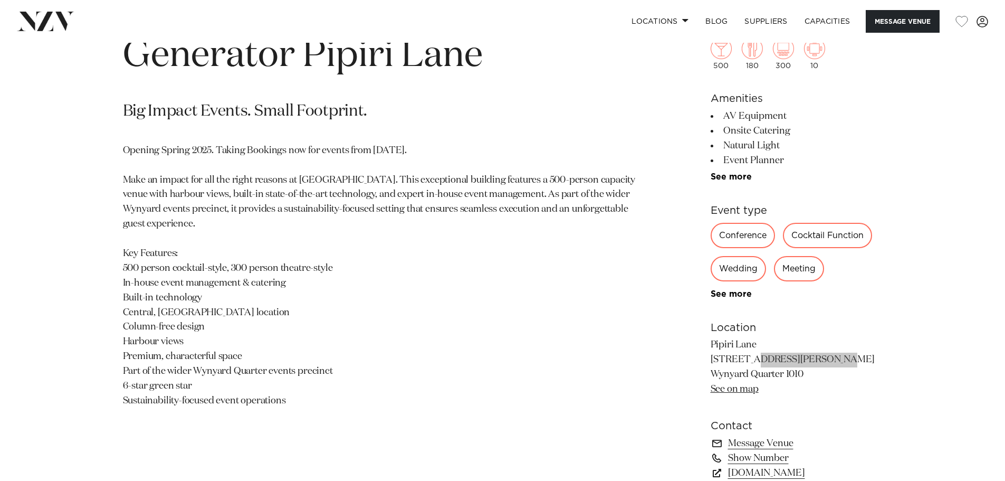
scroll to position [581, 0]
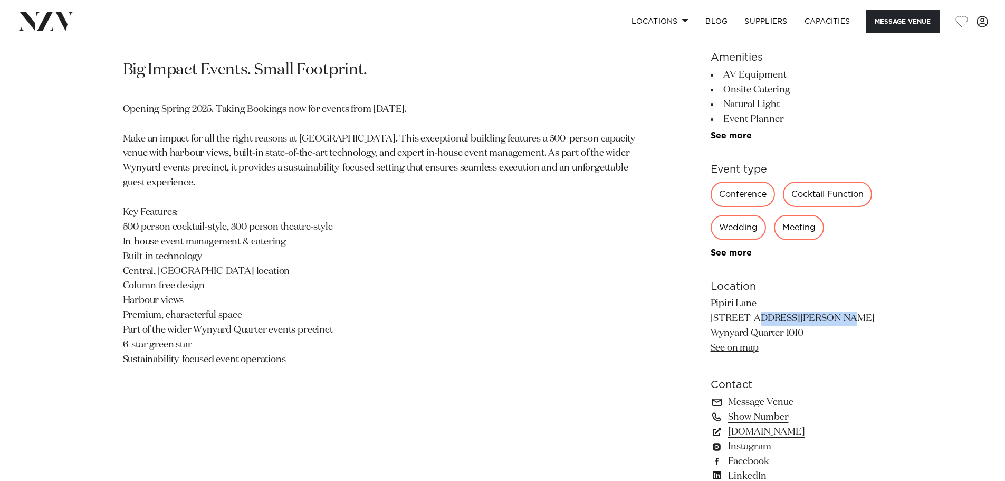
drag, startPoint x: 809, startPoint y: 335, endPoint x: 713, endPoint y: 320, distance: 97.1
click at [713, 320] on p "Pipiri Lane 124 Halsey Street Wynyard Quarter 1010 See on map" at bounding box center [797, 326] width 172 height 59
drag, startPoint x: 712, startPoint y: 315, endPoint x: 802, endPoint y: 331, distance: 91.7
click at [802, 331] on p "Pipiri Lane 124 Halsey Street Wynyard Quarter 1010 See on map" at bounding box center [797, 326] width 172 height 59
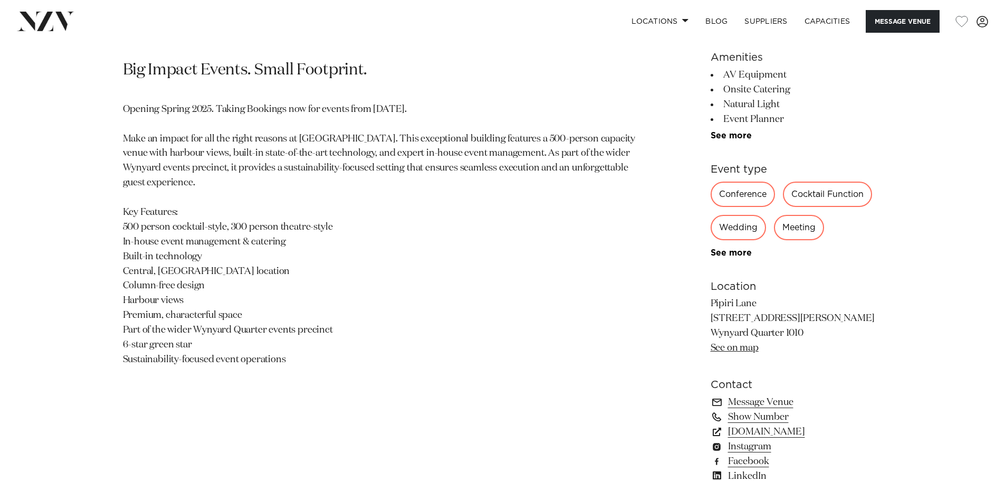
copy p "124 Halsey Street Wynyard Quarter 1010"
drag, startPoint x: 276, startPoint y: 280, endPoint x: 287, endPoint y: 284, distance: 11.9
click at [276, 280] on p "Opening Spring 2025. Taking Bookings now for events from 1 September 2025. Make…" at bounding box center [379, 234] width 513 height 265
drag, startPoint x: 282, startPoint y: 352, endPoint x: 118, endPoint y: 101, distance: 298.9
click at [118, 101] on div "Auckland Generator Pipiri Lane Big Impact Events. Small Footprint. Opening Spri…" at bounding box center [503, 258] width 898 height 565
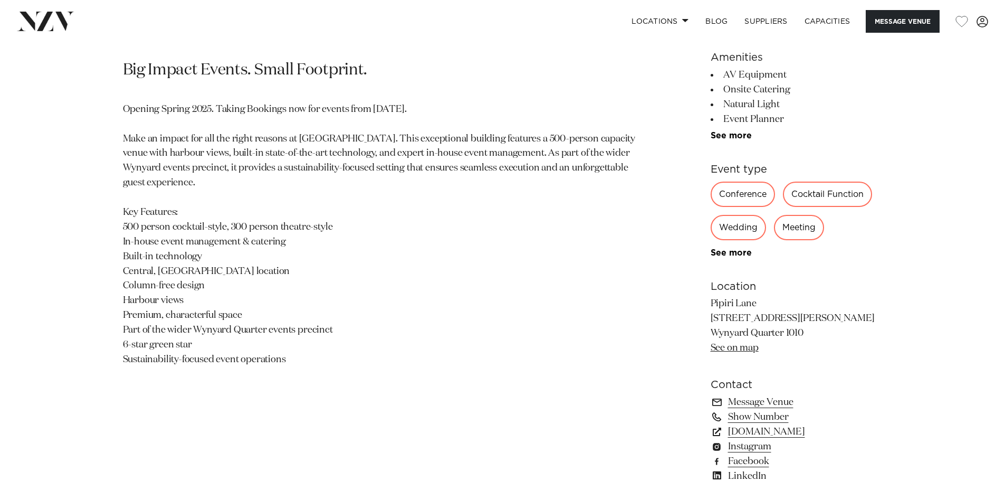
copy p "Opening Spring 2025. Taking Bookings now for events from 1 September 2025. Make…"
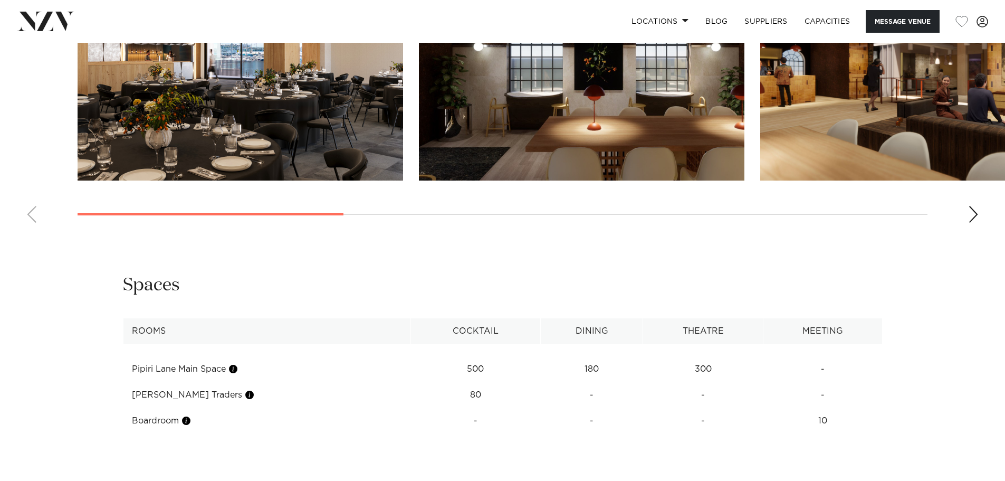
scroll to position [1108, 0]
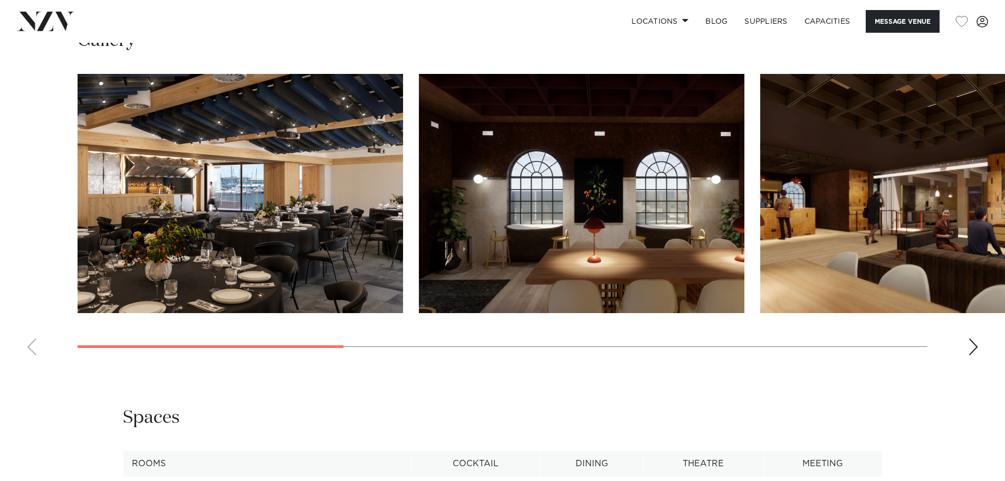
click at [276, 244] on img "1 / 8" at bounding box center [241, 193] width 326 height 239
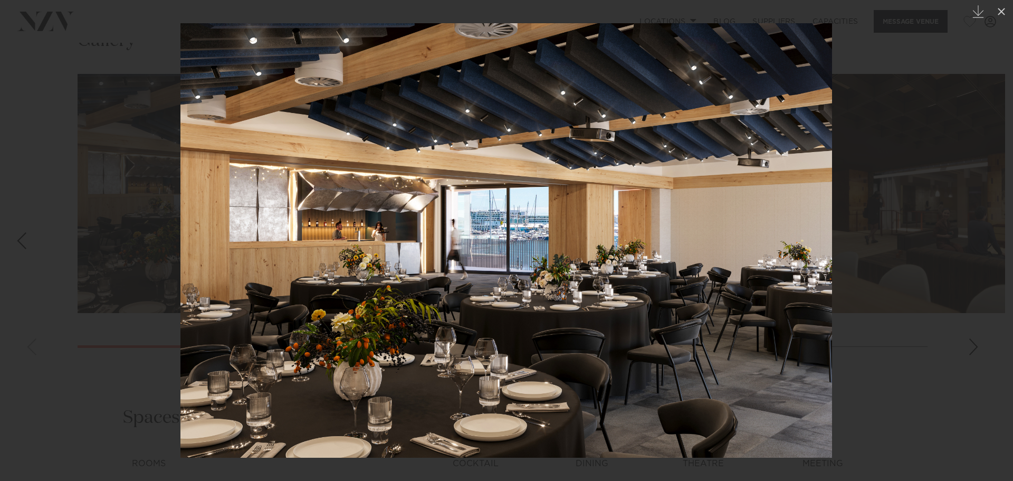
click at [903, 395] on div at bounding box center [506, 240] width 1013 height 481
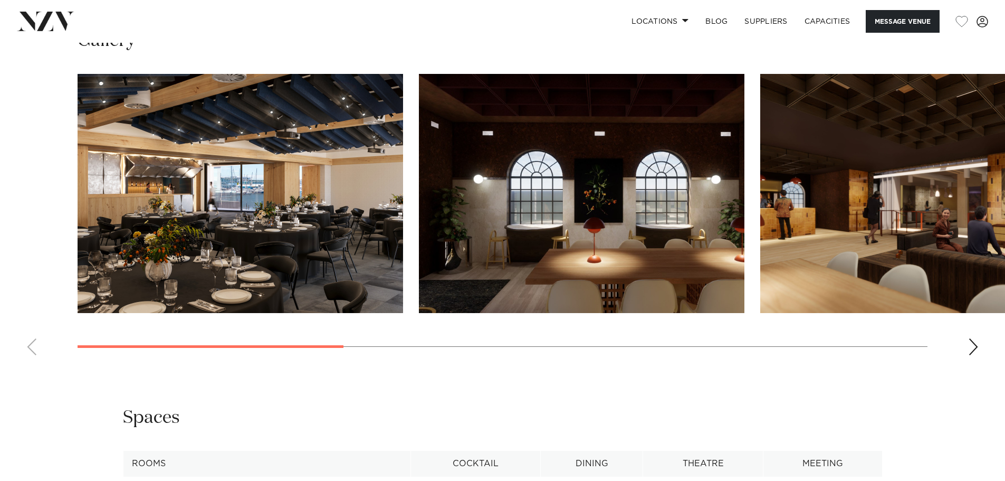
click at [974, 347] on div "Next slide" at bounding box center [973, 346] width 11 height 17
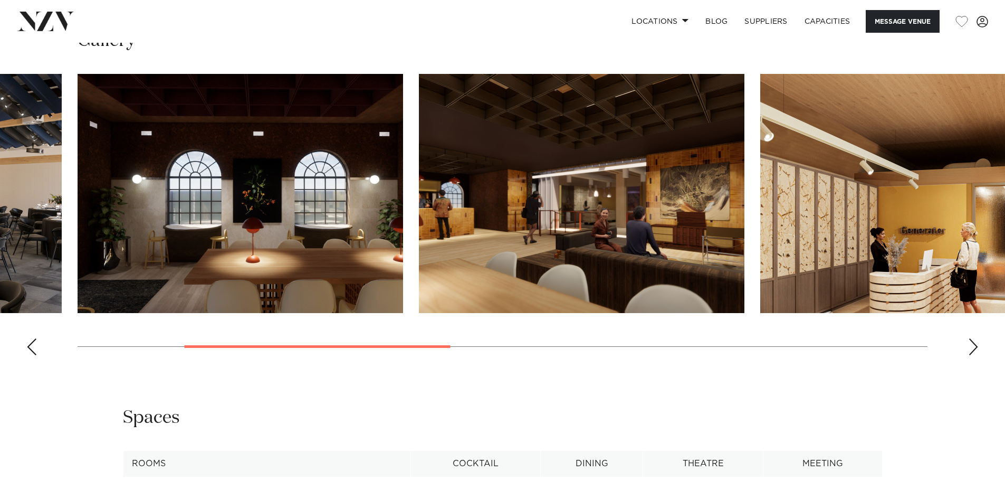
click at [974, 347] on div "Next slide" at bounding box center [973, 346] width 11 height 17
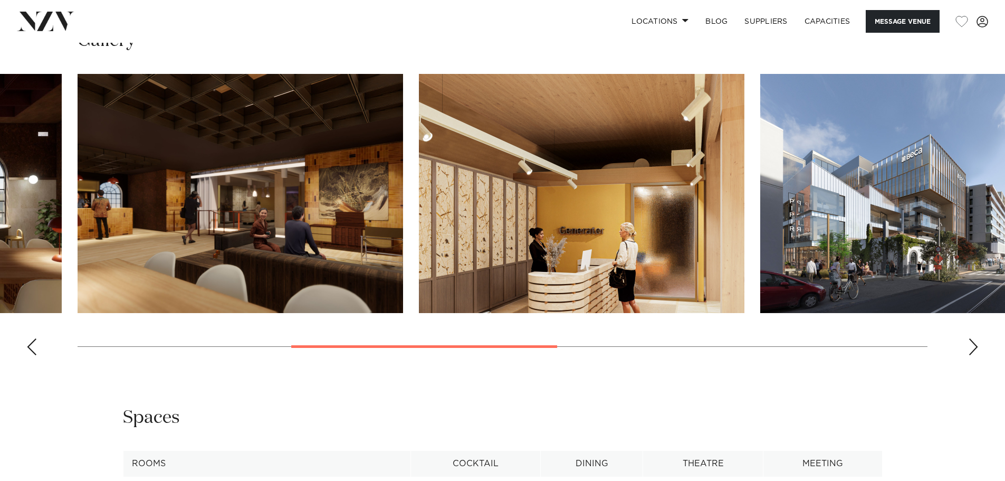
click at [974, 347] on div "Next slide" at bounding box center [973, 346] width 11 height 17
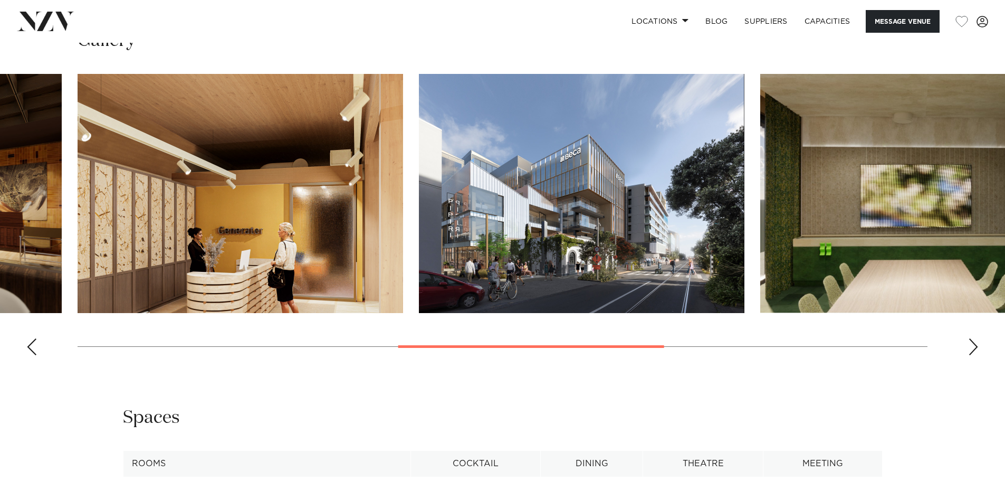
click at [974, 347] on div "Next slide" at bounding box center [973, 346] width 11 height 17
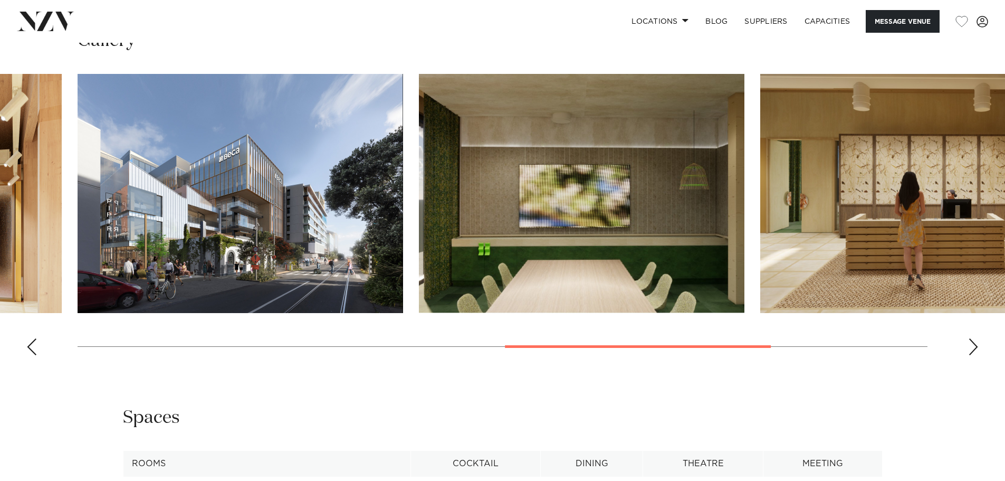
click at [974, 347] on div "Next slide" at bounding box center [973, 346] width 11 height 17
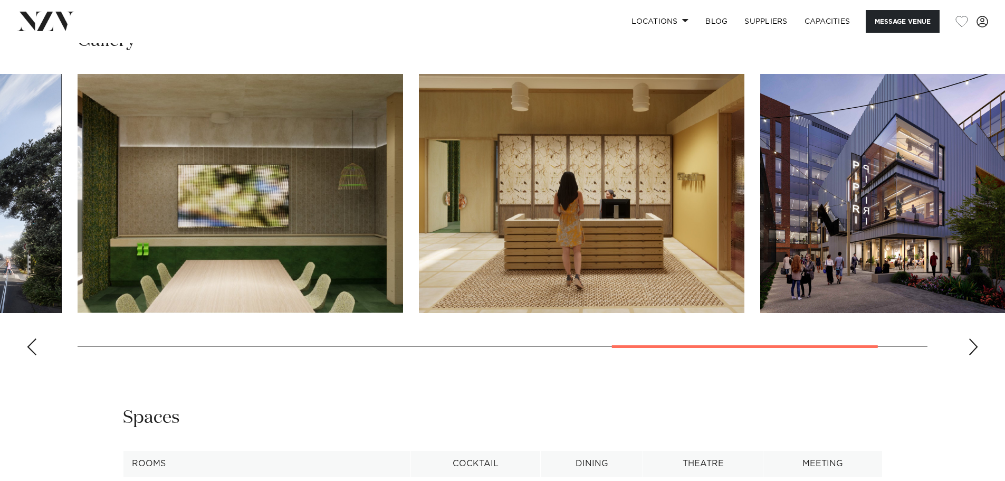
click at [974, 347] on div "Next slide" at bounding box center [973, 346] width 11 height 17
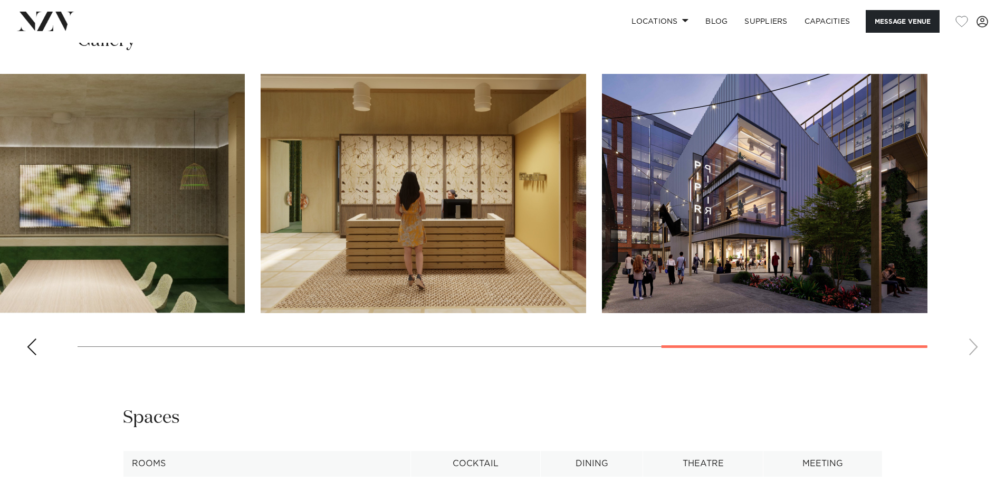
click at [671, 237] on img "8 / 8" at bounding box center [765, 193] width 326 height 239
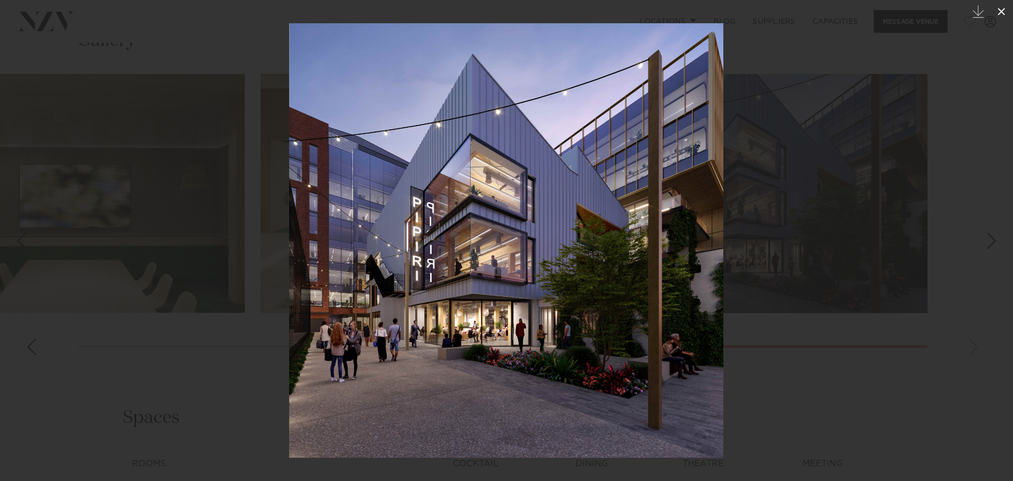
click at [1002, 11] on icon at bounding box center [1001, 11] width 13 height 13
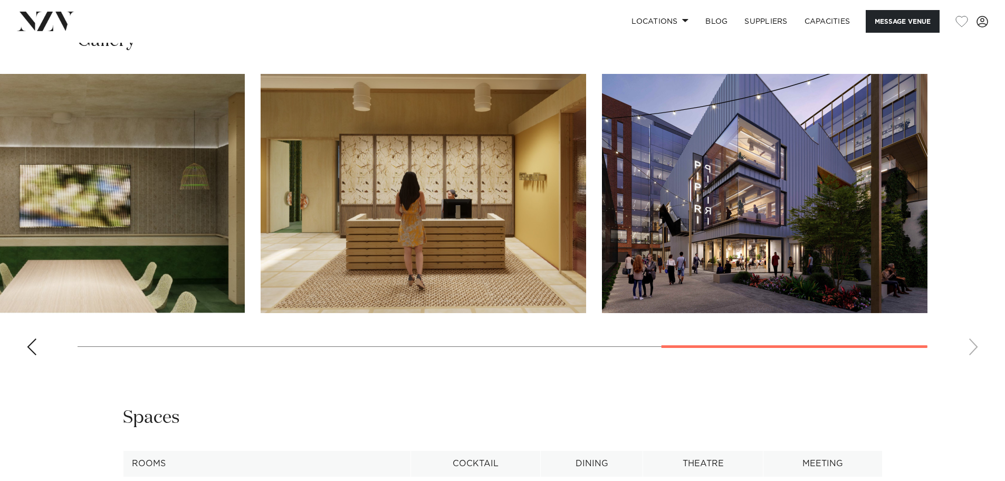
click at [29, 348] on div "Previous slide" at bounding box center [31, 346] width 11 height 17
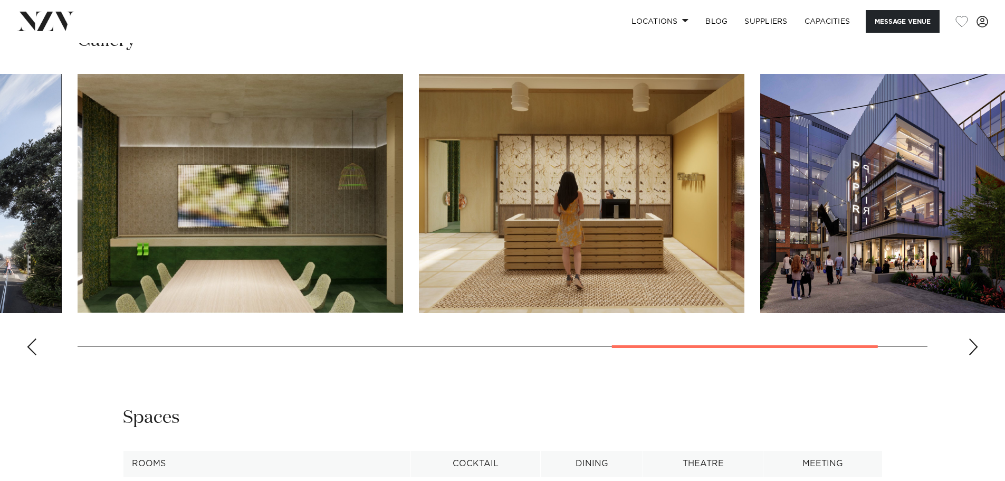
click at [29, 348] on div "Previous slide" at bounding box center [31, 346] width 11 height 17
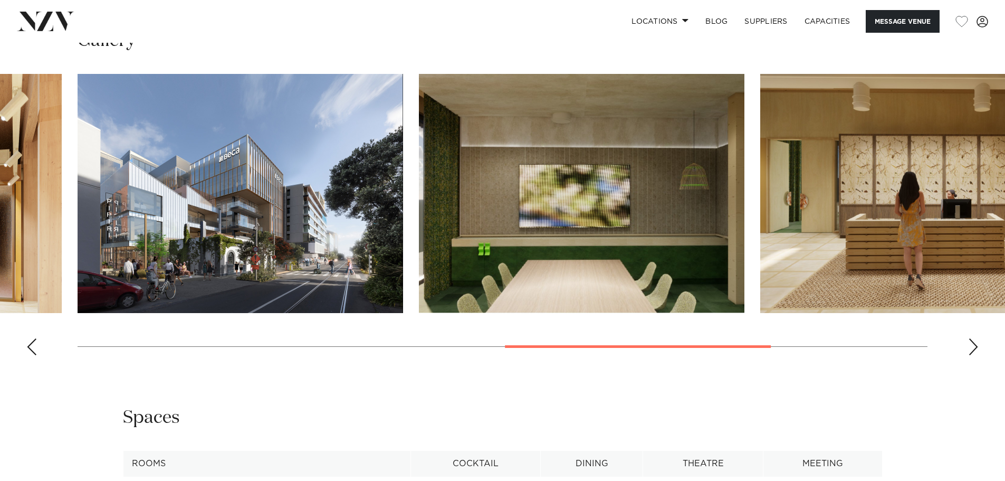
click at [29, 348] on div "Previous slide" at bounding box center [31, 346] width 11 height 17
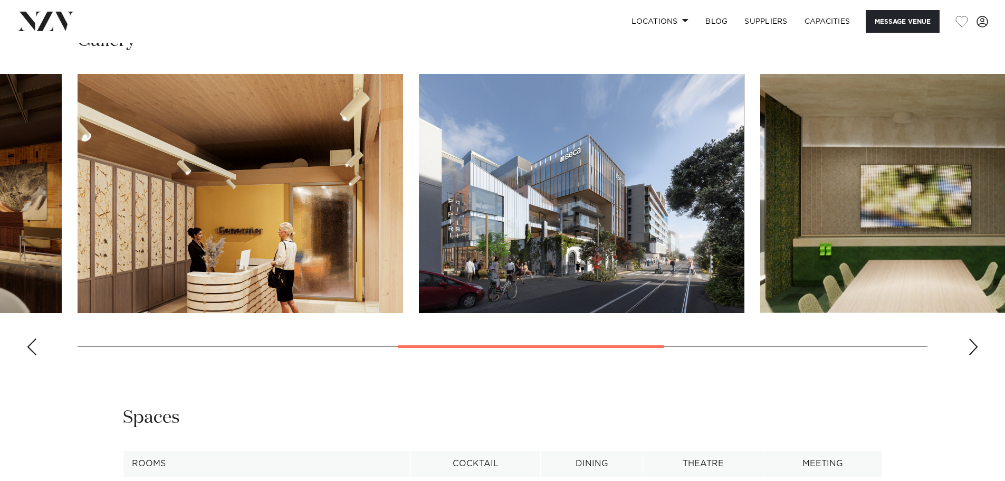
click at [29, 348] on div "Previous slide" at bounding box center [31, 346] width 11 height 17
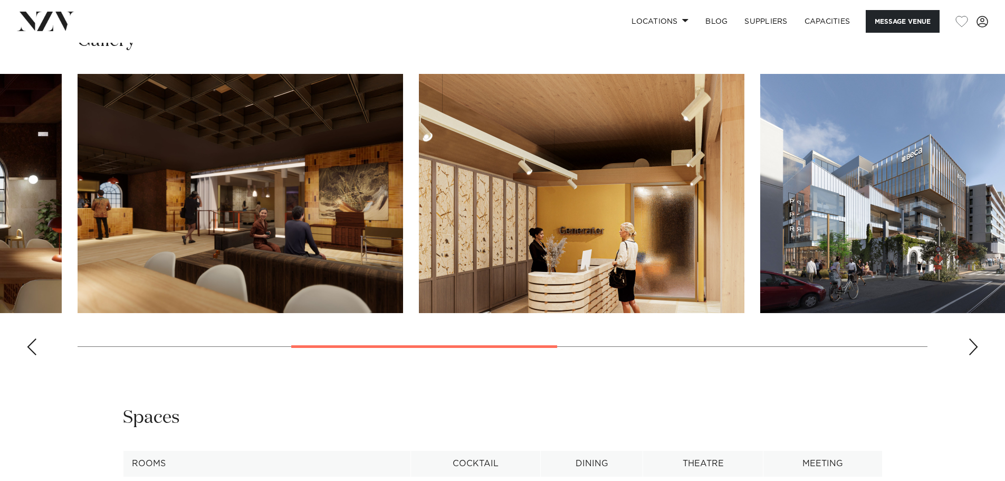
click at [29, 348] on div "Previous slide" at bounding box center [31, 346] width 11 height 17
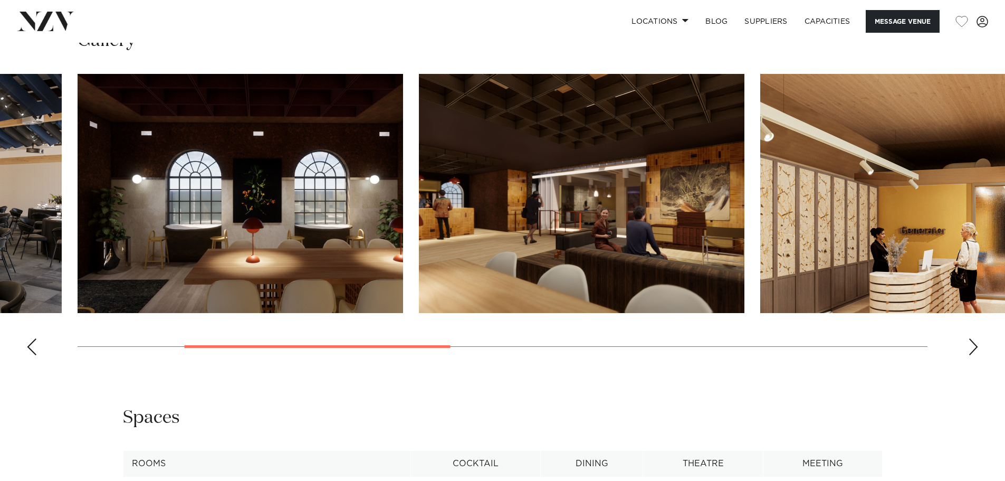
click at [29, 348] on div "Previous slide" at bounding box center [31, 346] width 11 height 17
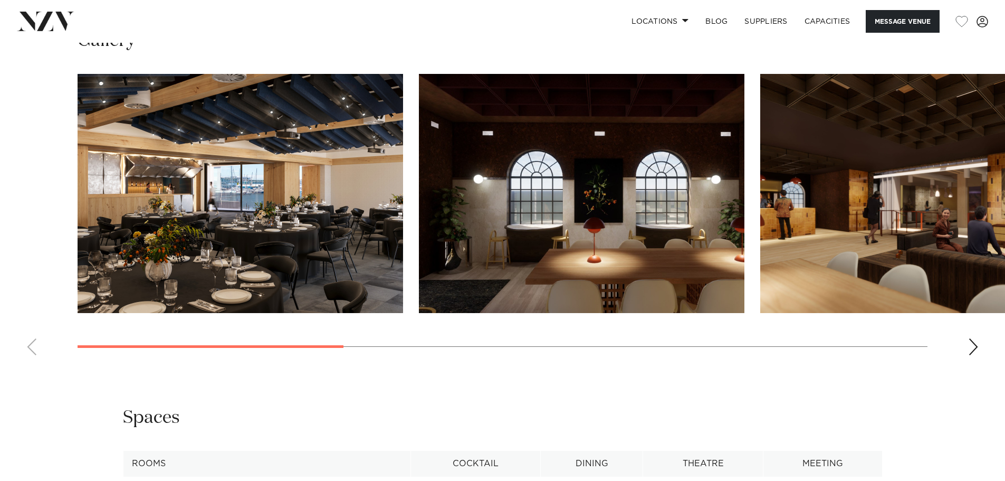
click at [123, 255] on img "1 / 8" at bounding box center [241, 193] width 326 height 239
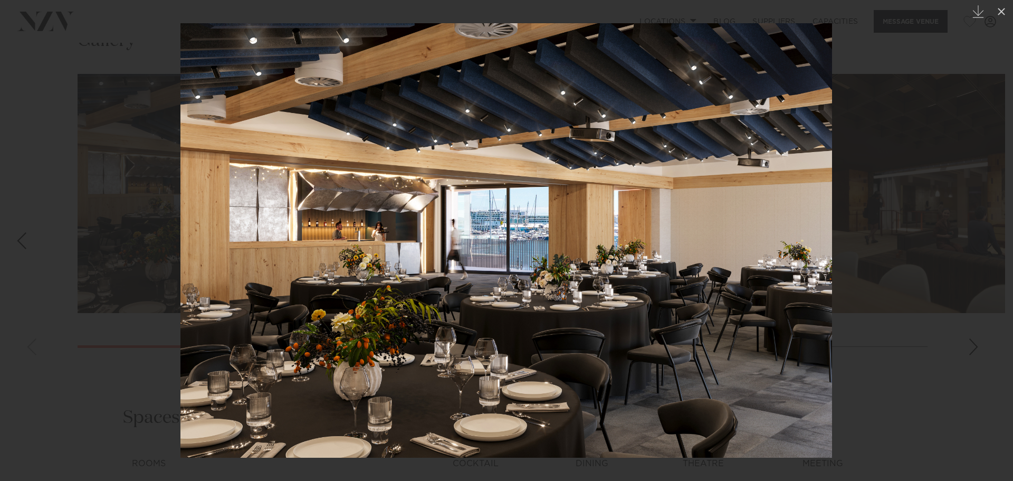
drag, startPoint x: 905, startPoint y: 181, endPoint x: 870, endPoint y: 192, distance: 36.4
click at [905, 181] on div at bounding box center [506, 240] width 1013 height 481
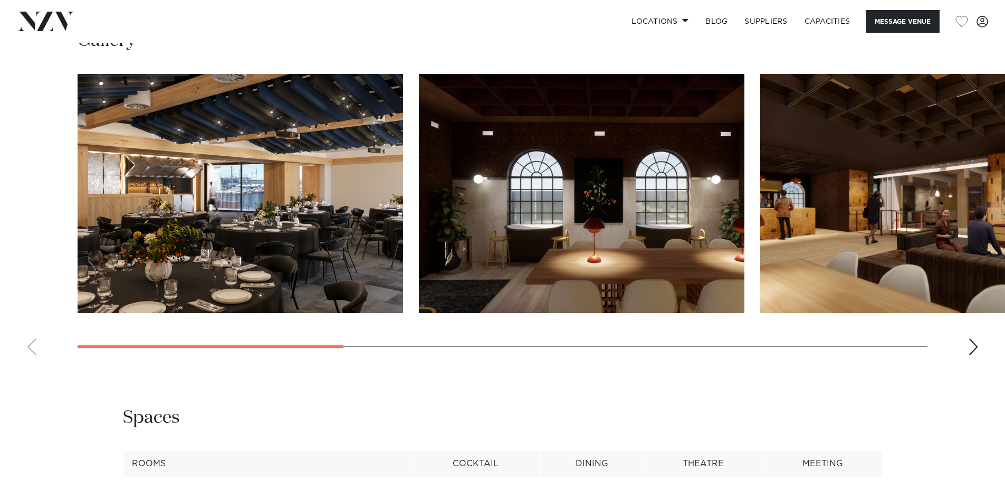
click at [565, 230] on img "2 / 8" at bounding box center [582, 193] width 326 height 239
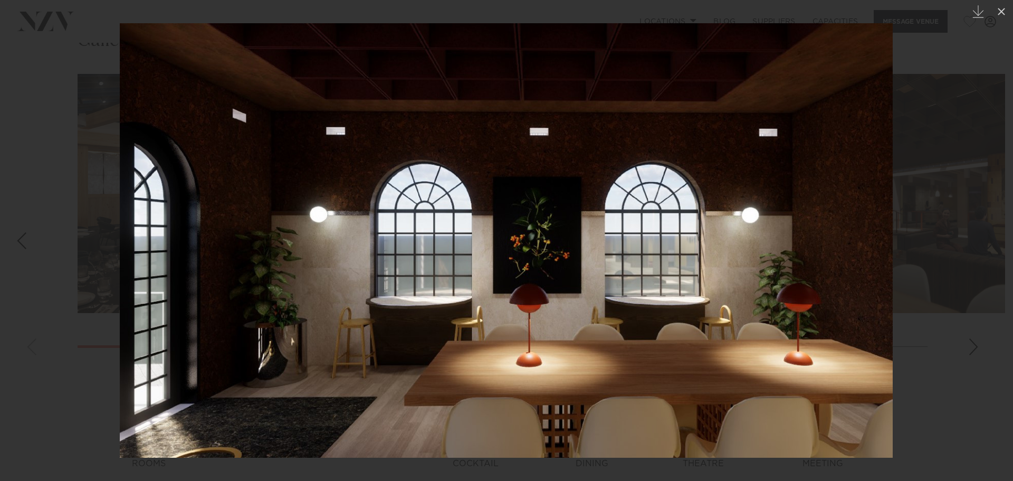
click at [990, 104] on div at bounding box center [506, 240] width 1013 height 481
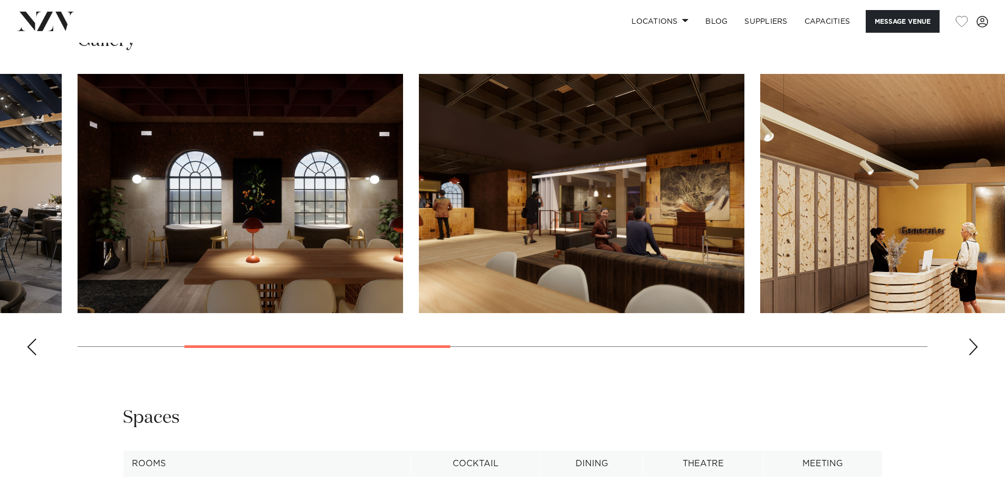
click at [899, 200] on img "4 / 8" at bounding box center [924, 193] width 326 height 239
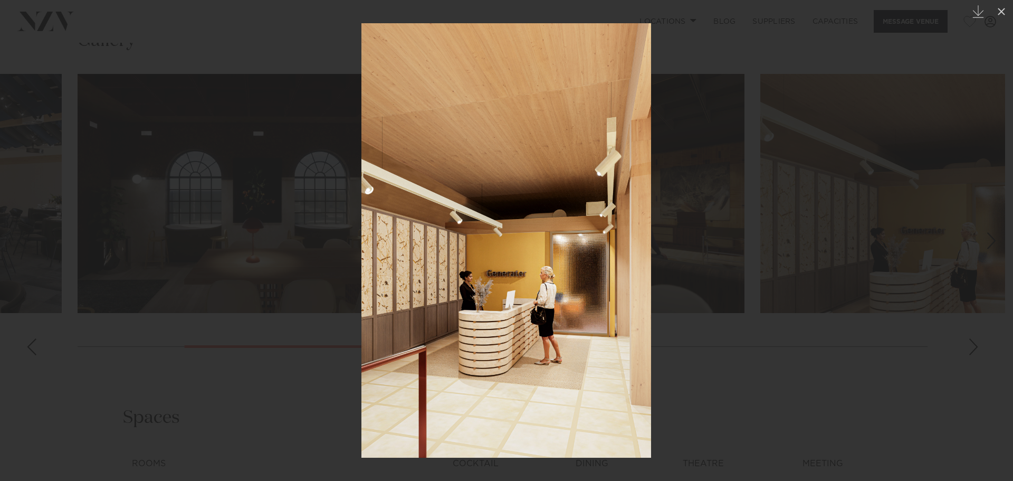
click at [780, 53] on div at bounding box center [506, 240] width 1013 height 481
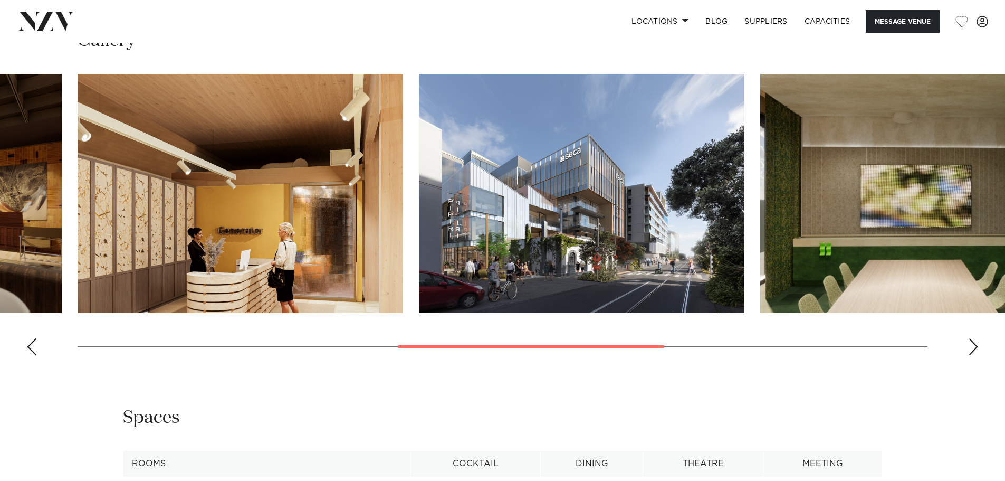
click at [213, 349] on swiper-container at bounding box center [502, 219] width 1005 height 290
click at [229, 345] on swiper-container at bounding box center [502, 219] width 1005 height 290
click at [39, 349] on swiper-container at bounding box center [502, 219] width 1005 height 290
click at [32, 349] on div "Previous slide" at bounding box center [31, 346] width 11 height 17
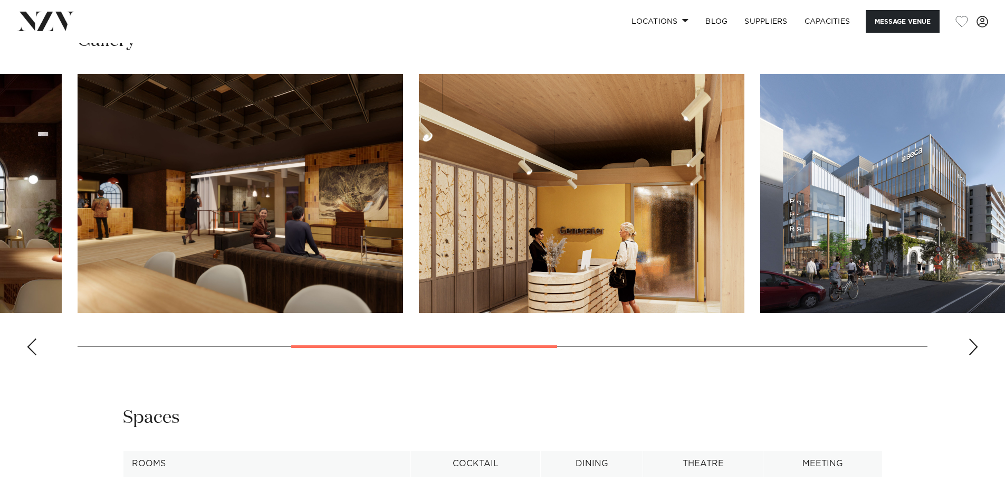
click at [32, 349] on div "Previous slide" at bounding box center [31, 346] width 11 height 17
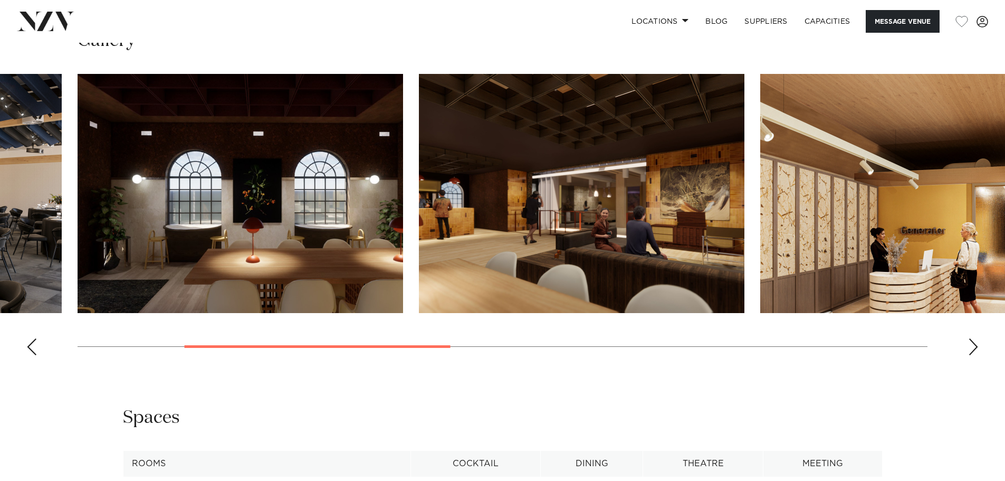
click at [531, 202] on img "3 / 8" at bounding box center [582, 193] width 326 height 239
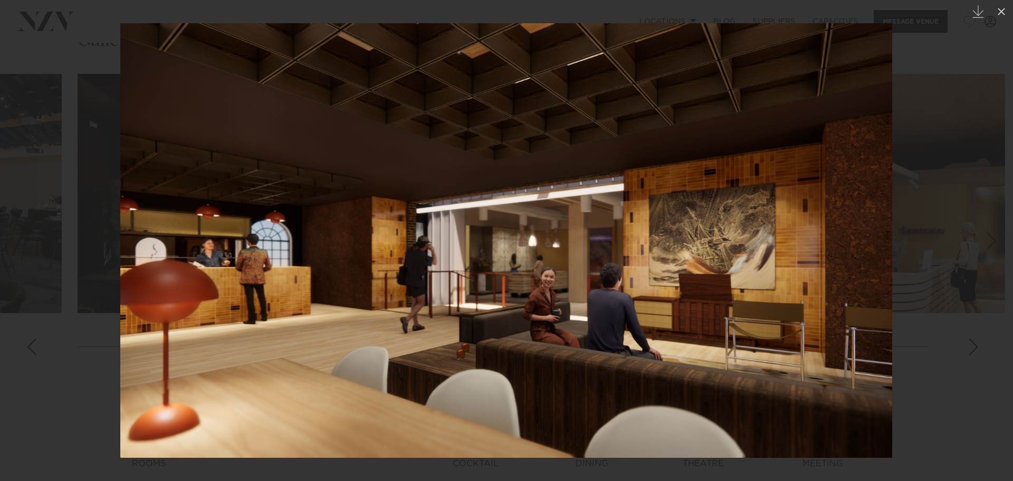
drag, startPoint x: 483, startPoint y: 230, endPoint x: 365, endPoint y: 361, distance: 176.4
click at [360, 367] on img at bounding box center [506, 240] width 772 height 434
drag, startPoint x: 962, startPoint y: 64, endPoint x: 950, endPoint y: 64, distance: 11.6
click at [961, 64] on div at bounding box center [506, 240] width 1013 height 481
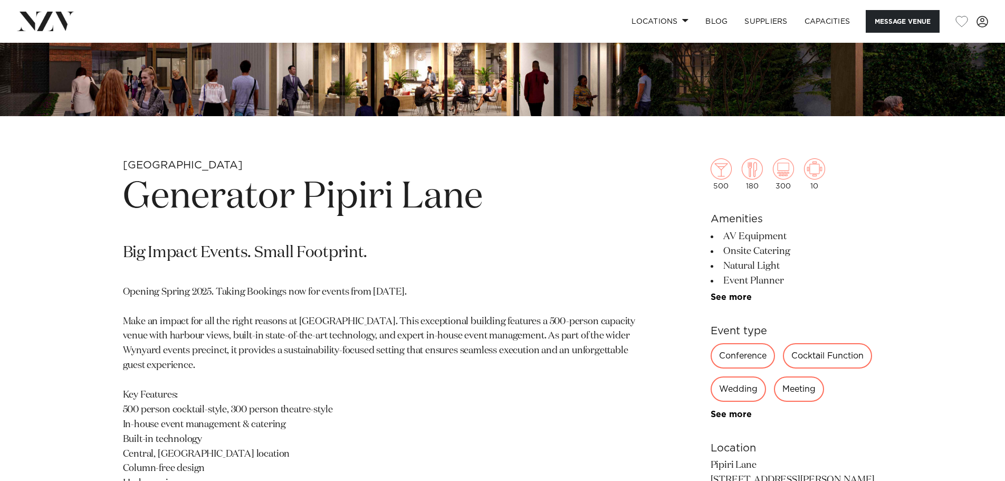
scroll to position [211, 0]
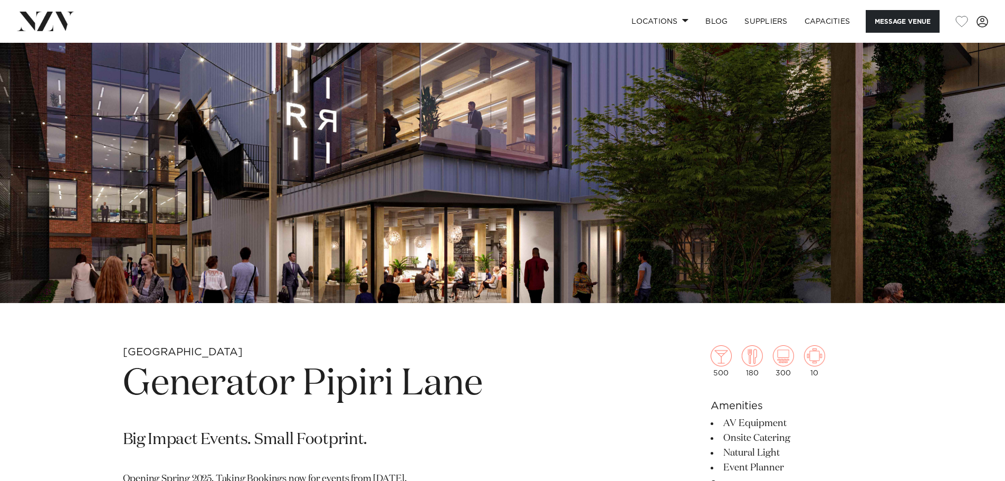
click at [482, 394] on h1 "Generator Pipiri Lane" at bounding box center [379, 384] width 513 height 49
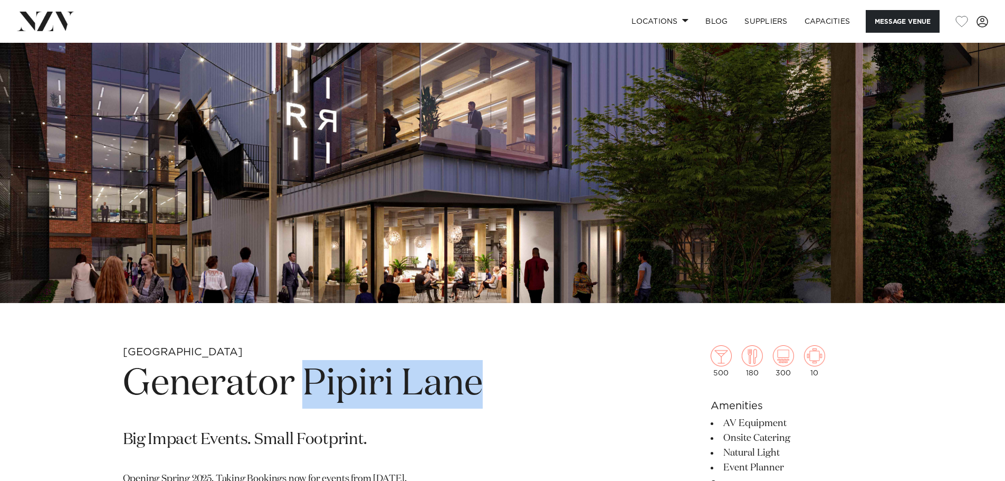
drag, startPoint x: 345, startPoint y: 387, endPoint x: 312, endPoint y: 382, distance: 33.1
click at [312, 382] on h1 "Generator Pipiri Lane" at bounding box center [379, 384] width 513 height 49
copy h1 "Pipiri Lane"
click at [576, 372] on h1 "Generator Pipiri Lane" at bounding box center [379, 384] width 513 height 49
